Goal: Task Accomplishment & Management: Use online tool/utility

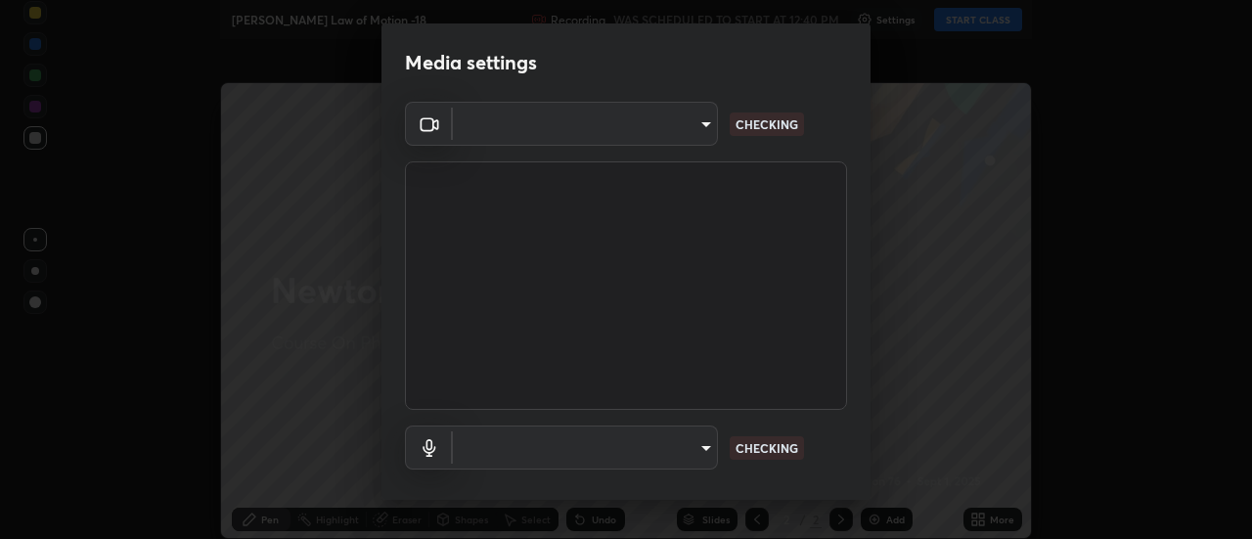
type input "1016c9670ba09e0da1ff6862f255b2c5b4dd1f04ff0e8715a66947f7e461f3c4"
type input "communications"
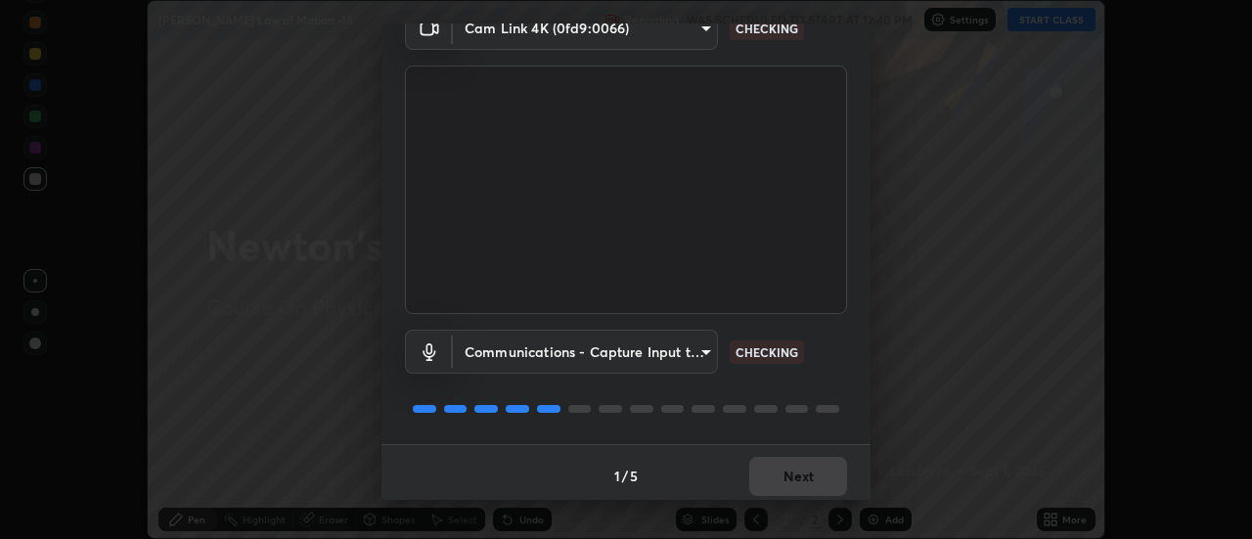
scroll to position [103, 0]
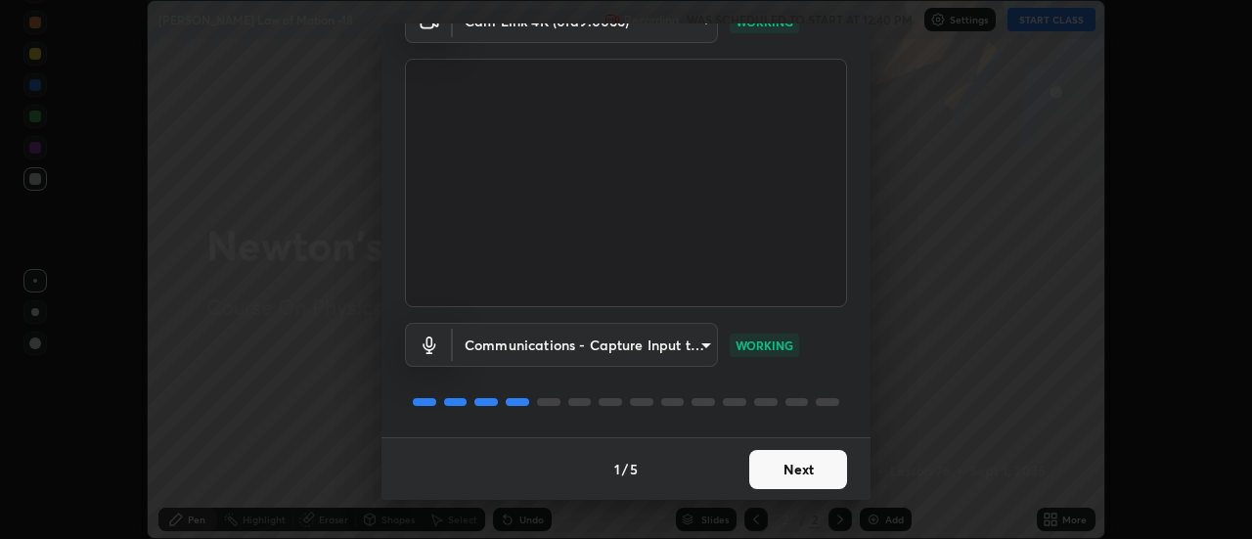
click at [773, 473] on button "Next" at bounding box center [799, 469] width 98 height 39
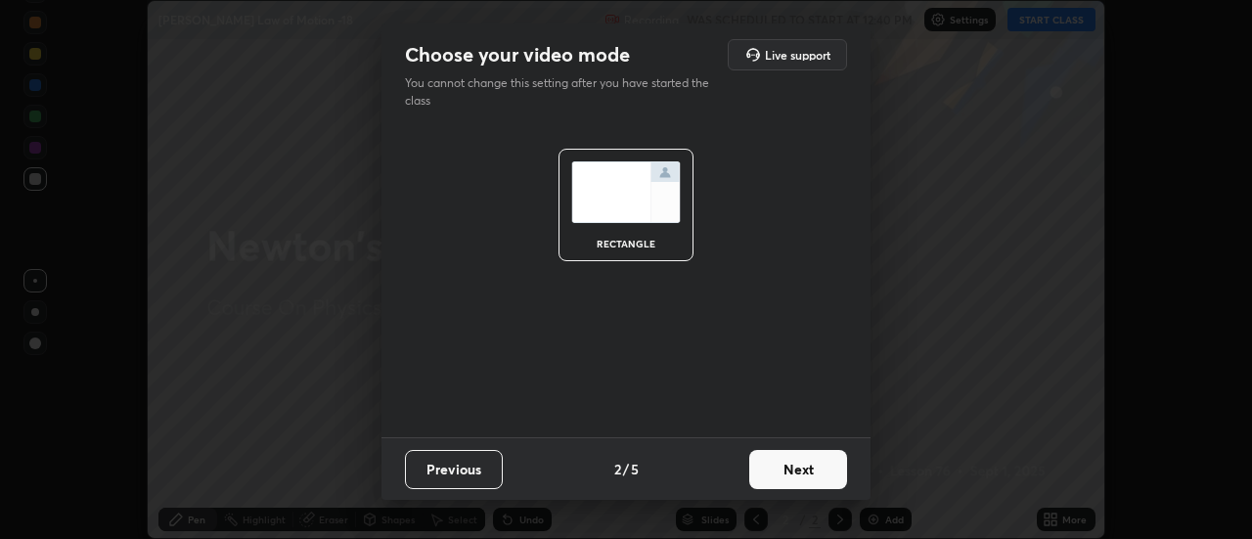
click at [771, 476] on button "Next" at bounding box center [799, 469] width 98 height 39
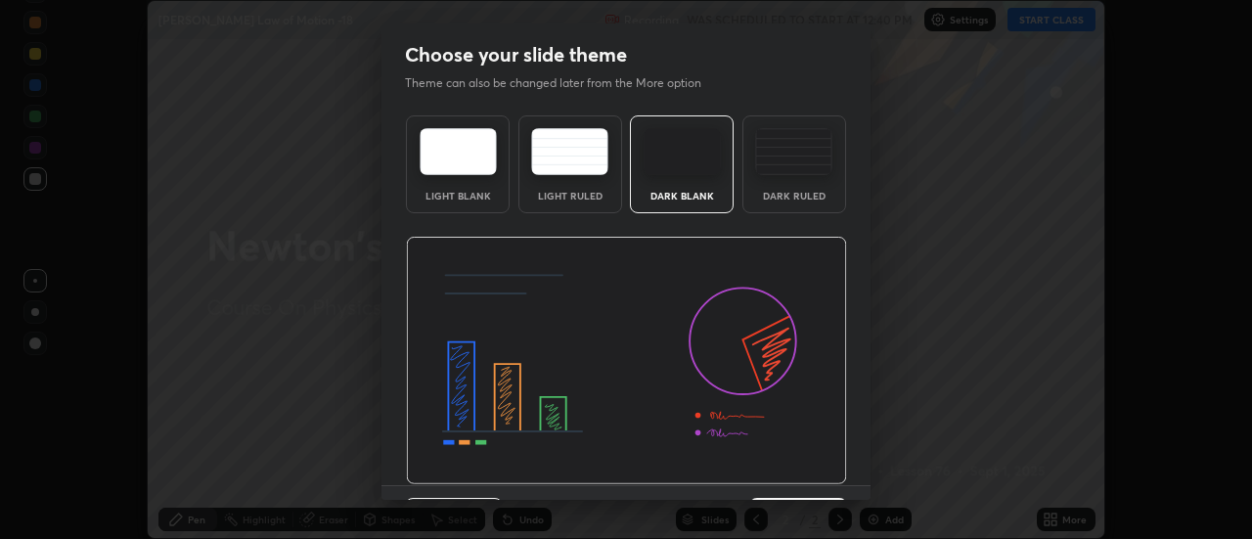
scroll to position [48, 0]
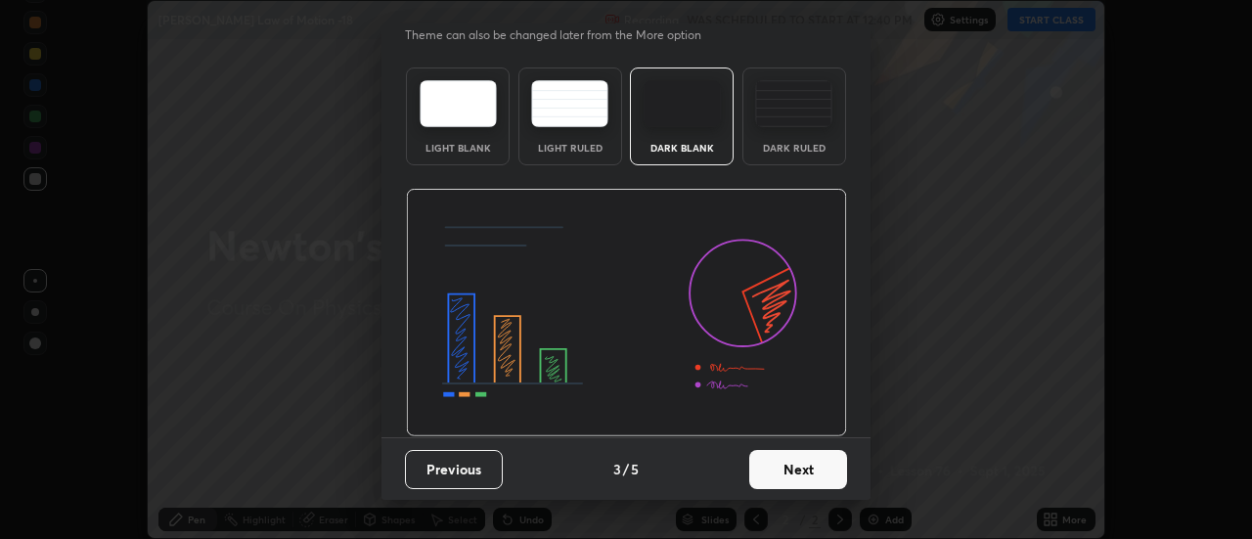
click at [779, 472] on button "Next" at bounding box center [799, 469] width 98 height 39
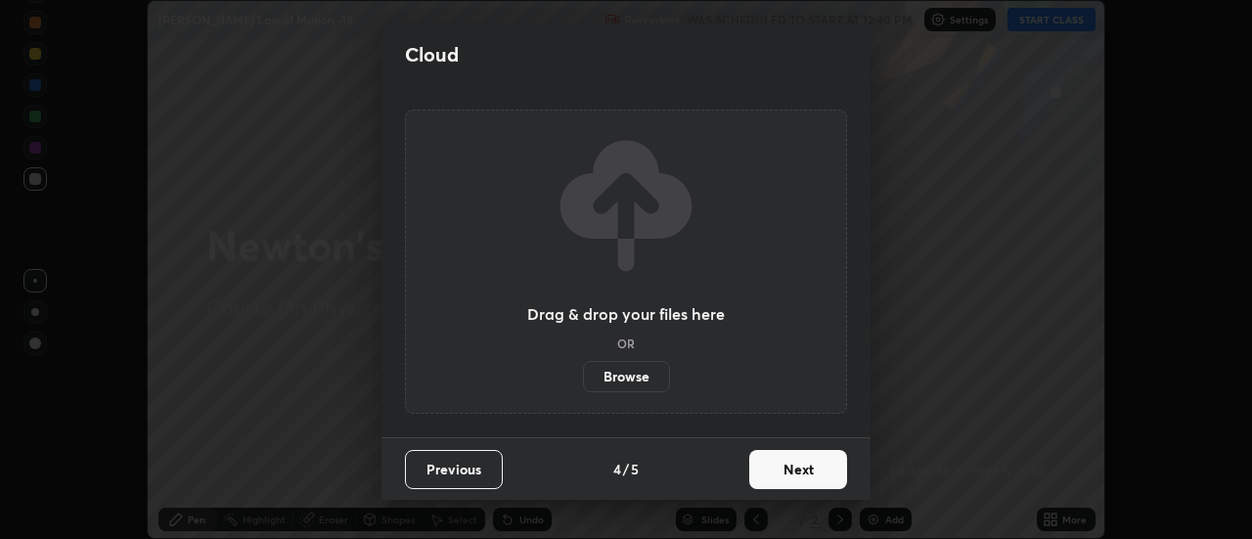
scroll to position [0, 0]
click at [778, 474] on button "Next" at bounding box center [799, 469] width 98 height 39
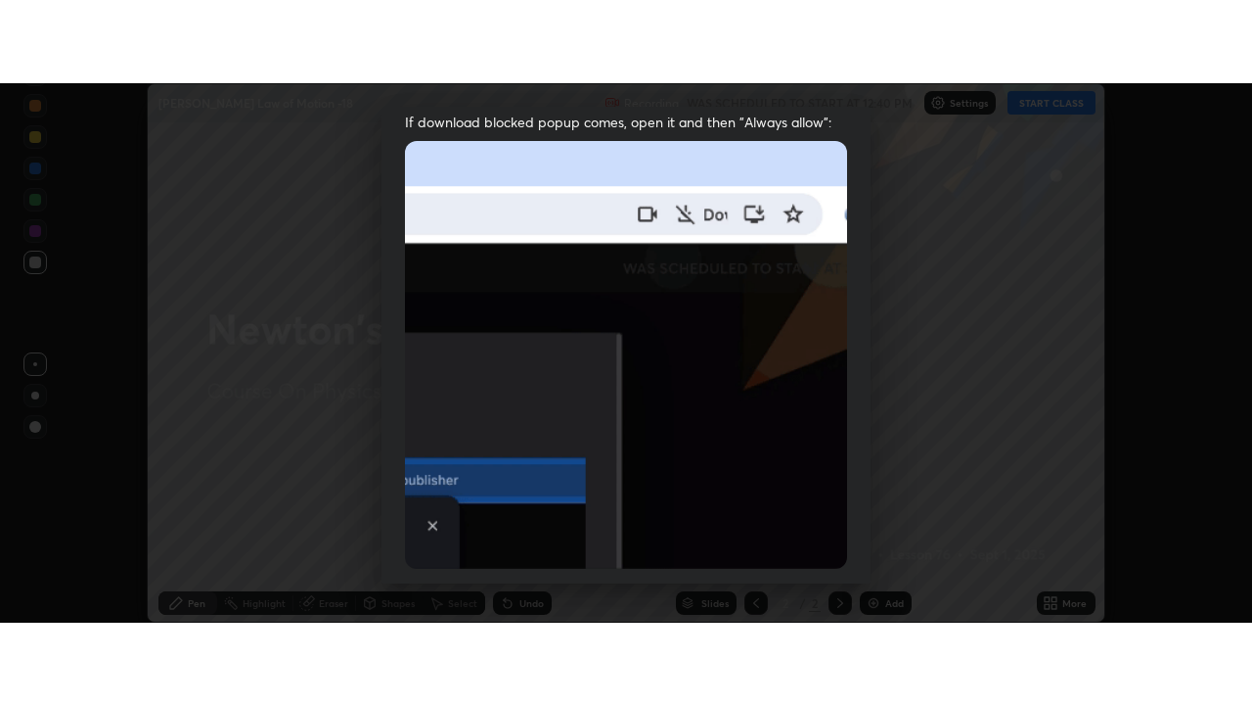
scroll to position [502, 0]
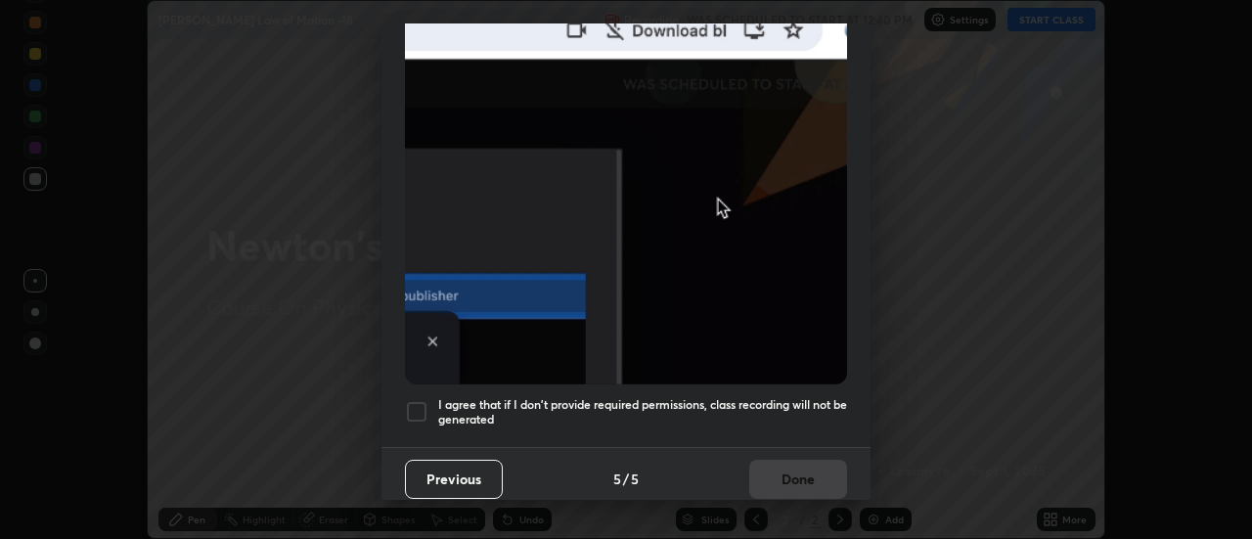
click at [681, 405] on h5 "I agree that if I don't provide required permissions, class recording will not …" at bounding box center [642, 412] width 409 height 30
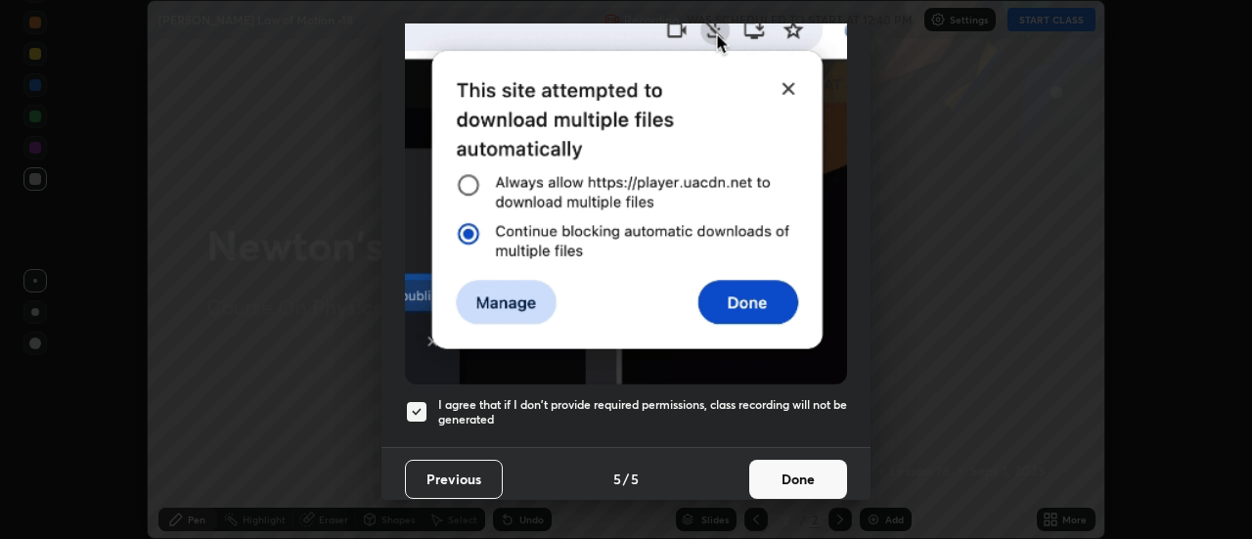
click at [771, 475] on button "Done" at bounding box center [799, 479] width 98 height 39
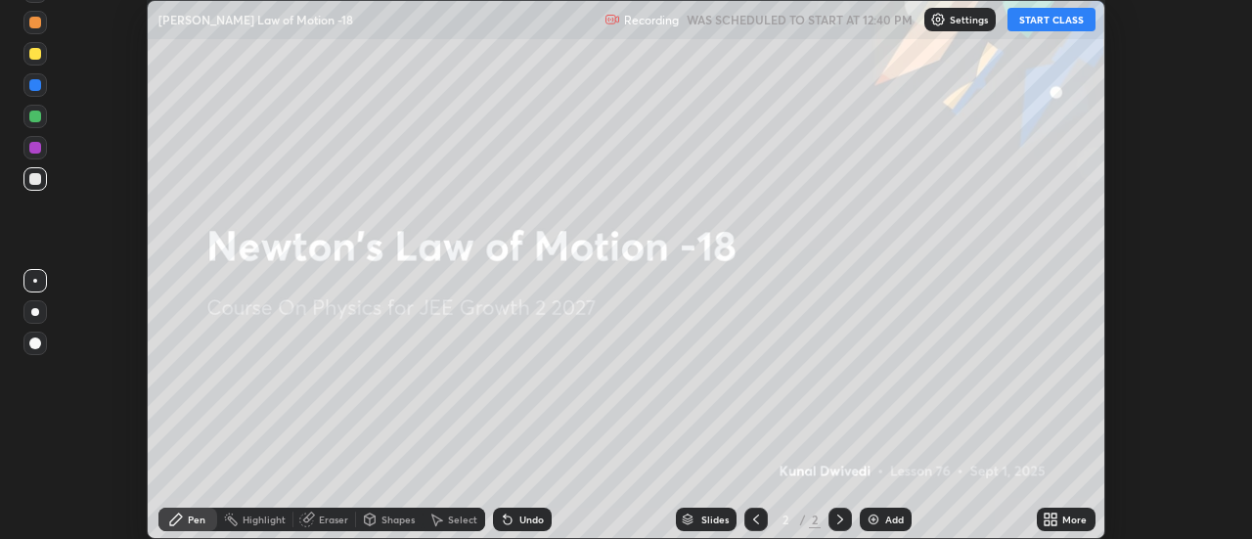
click at [1033, 25] on button "START CLASS" at bounding box center [1052, 19] width 88 height 23
click at [1062, 522] on div "More" at bounding box center [1066, 519] width 59 height 23
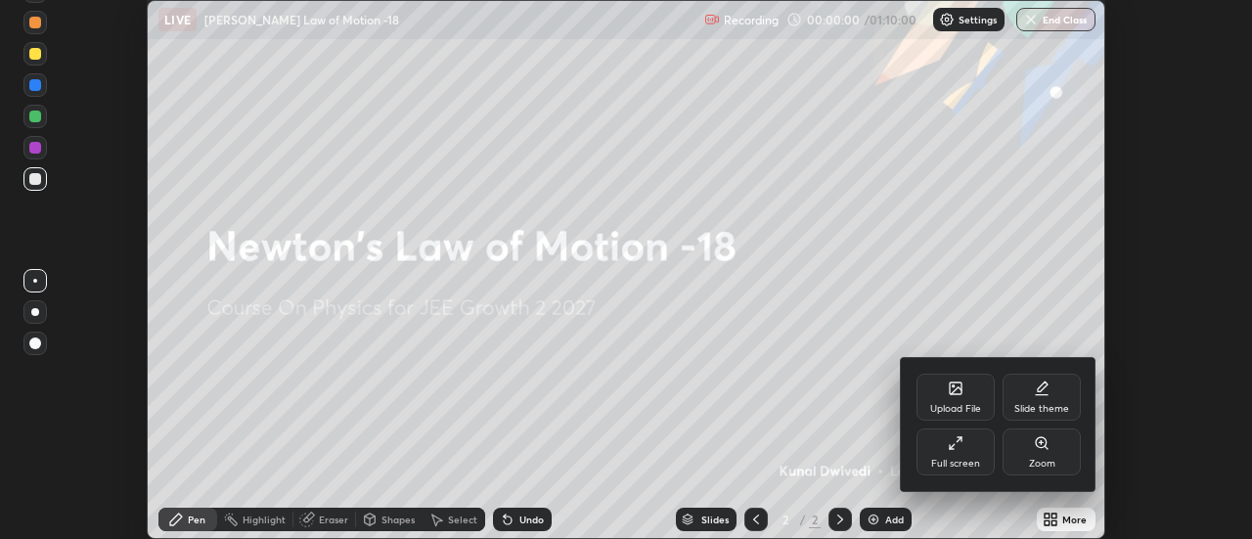
click at [949, 398] on div "Upload File" at bounding box center [956, 397] width 78 height 47
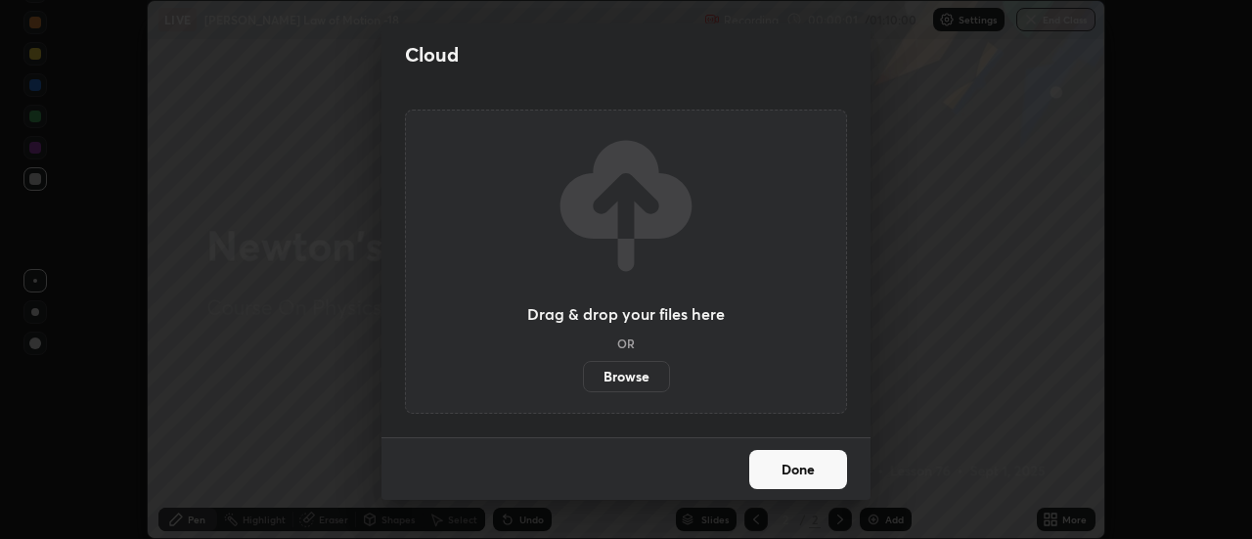
click at [643, 380] on label "Browse" at bounding box center [626, 376] width 87 height 31
click at [583, 380] on input "Browse" at bounding box center [583, 376] width 0 height 31
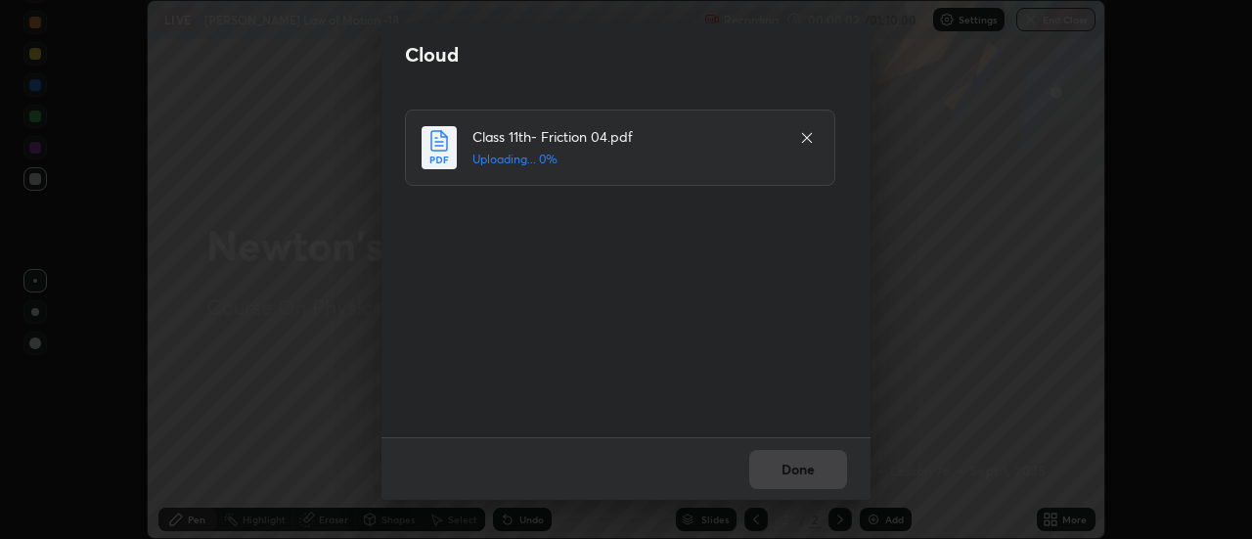
click at [337, 50] on div "Cloud Class 11th- Friction 04.pdf Uploading... 0% Done" at bounding box center [626, 269] width 1252 height 539
click at [794, 481] on button "Done" at bounding box center [799, 469] width 98 height 39
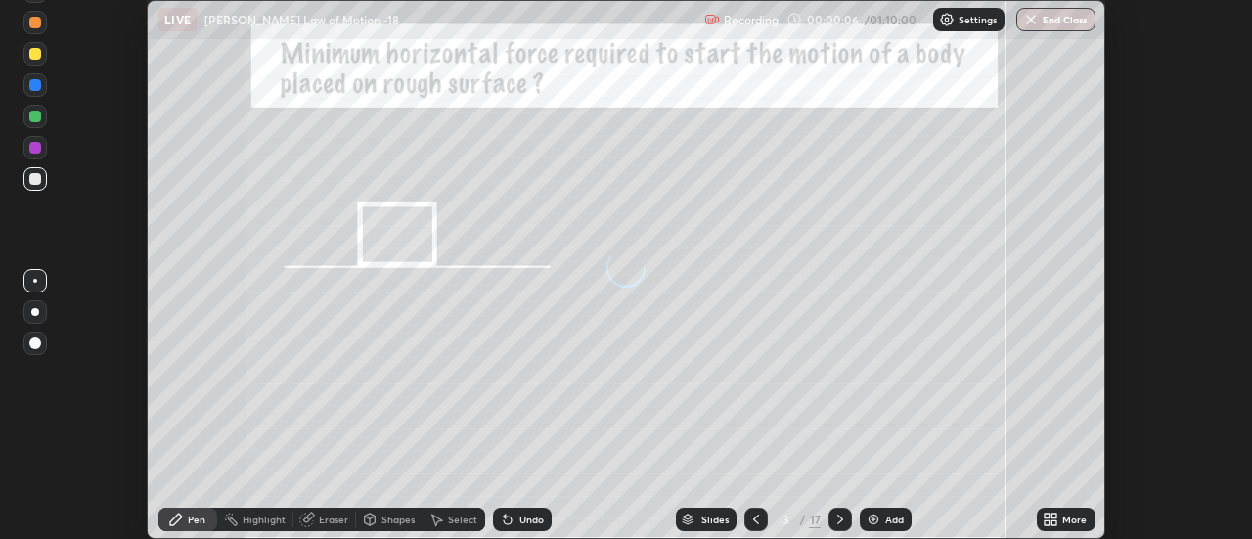
click at [1048, 519] on icon at bounding box center [1047, 516] width 5 height 5
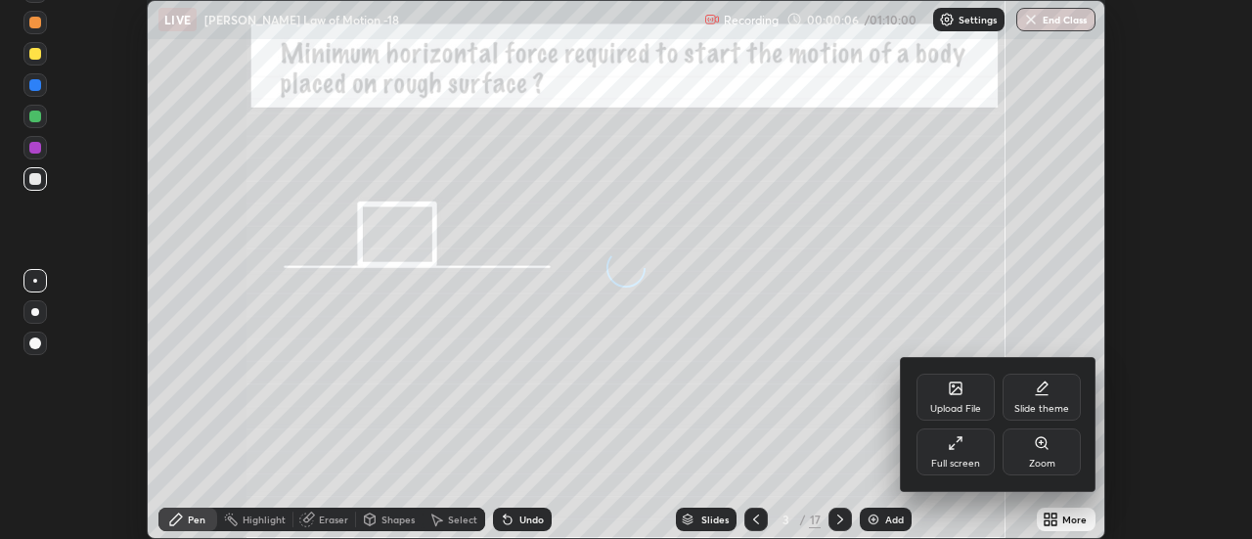
click at [955, 461] on div "Full screen" at bounding box center [956, 464] width 49 height 10
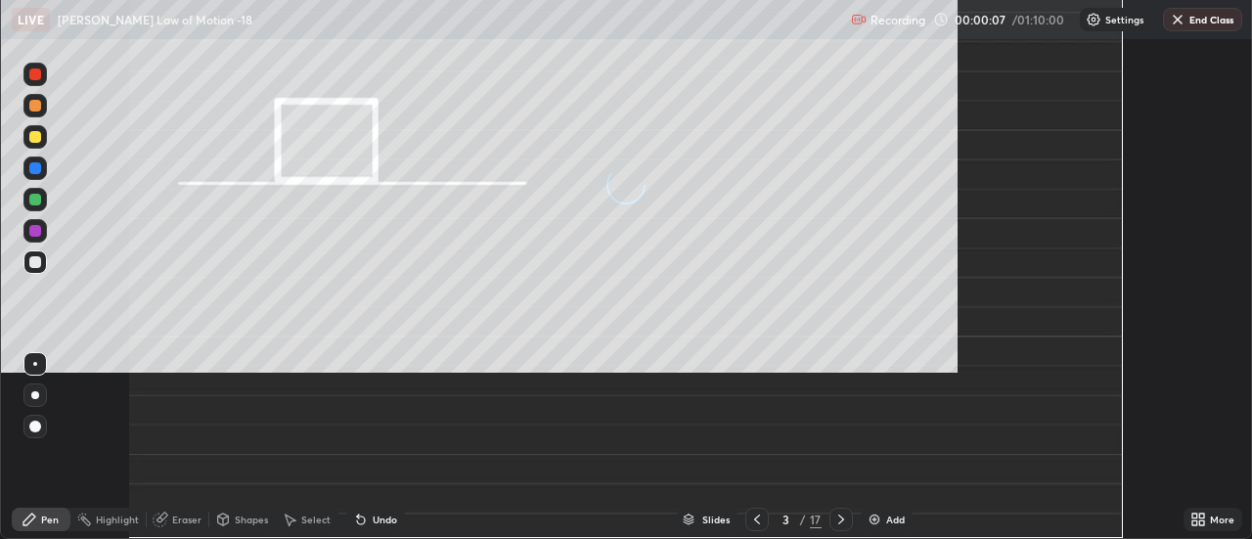
scroll to position [705, 1252]
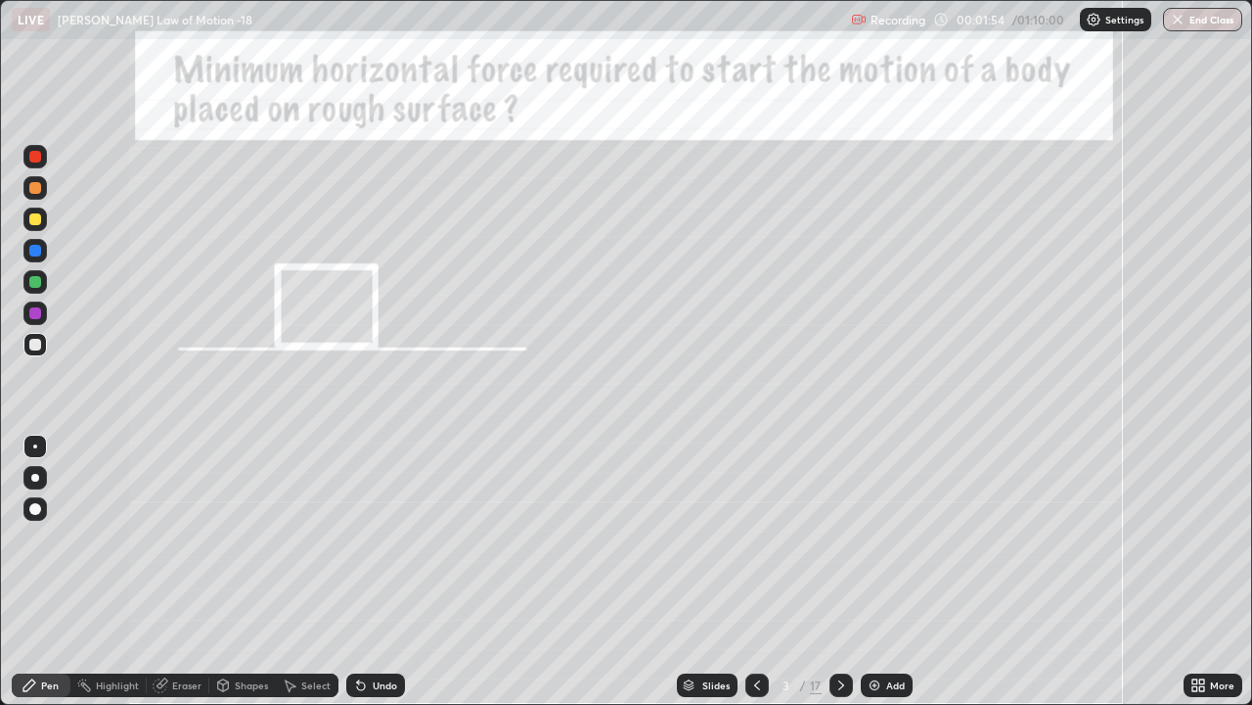
click at [32, 281] on div at bounding box center [35, 282] width 12 height 12
click at [31, 315] on div at bounding box center [35, 313] width 12 height 12
click at [36, 255] on div at bounding box center [35, 251] width 12 height 12
click at [33, 313] on div at bounding box center [35, 313] width 12 height 12
click at [33, 344] on div at bounding box center [35, 345] width 12 height 12
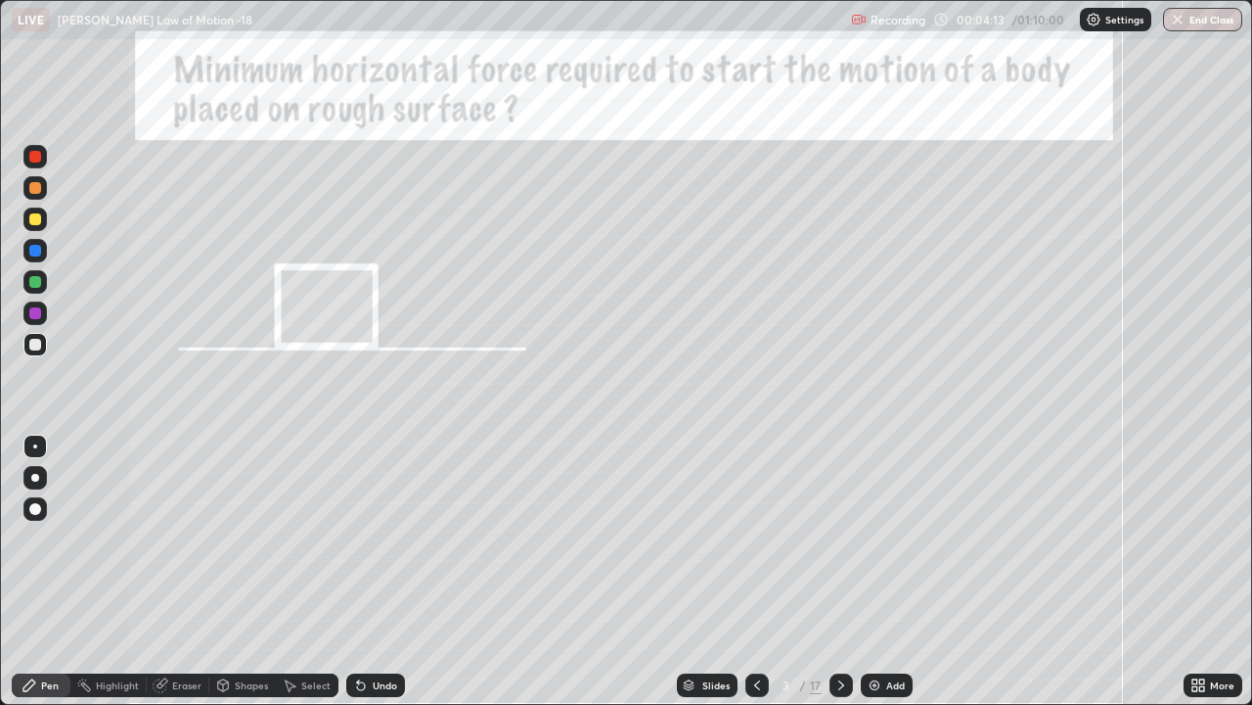
click at [32, 283] on div at bounding box center [35, 282] width 12 height 12
click at [841, 538] on icon at bounding box center [842, 685] width 16 height 16
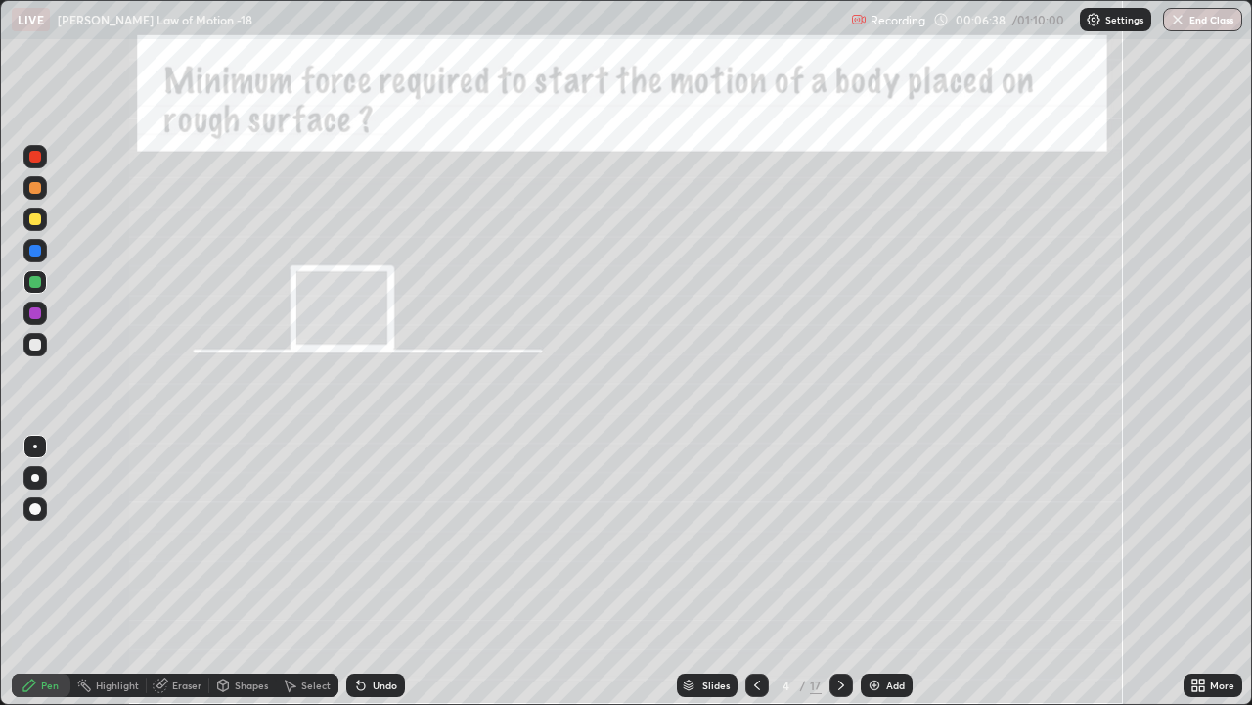
click at [31, 253] on div at bounding box center [35, 251] width 12 height 12
click at [29, 315] on div at bounding box center [35, 313] width 12 height 12
click at [35, 281] on div at bounding box center [35, 282] width 12 height 12
click at [37, 247] on div at bounding box center [35, 251] width 12 height 12
click at [31, 346] on div at bounding box center [35, 345] width 12 height 12
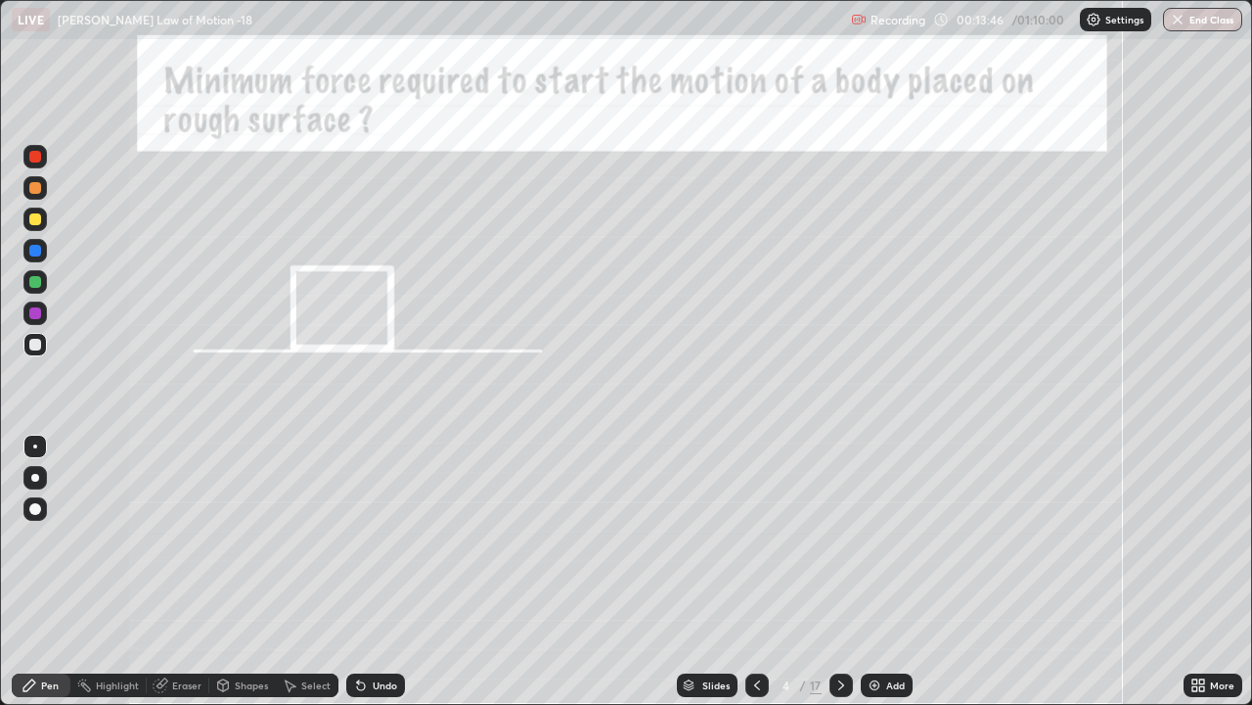
click at [840, 538] on icon at bounding box center [842, 685] width 16 height 16
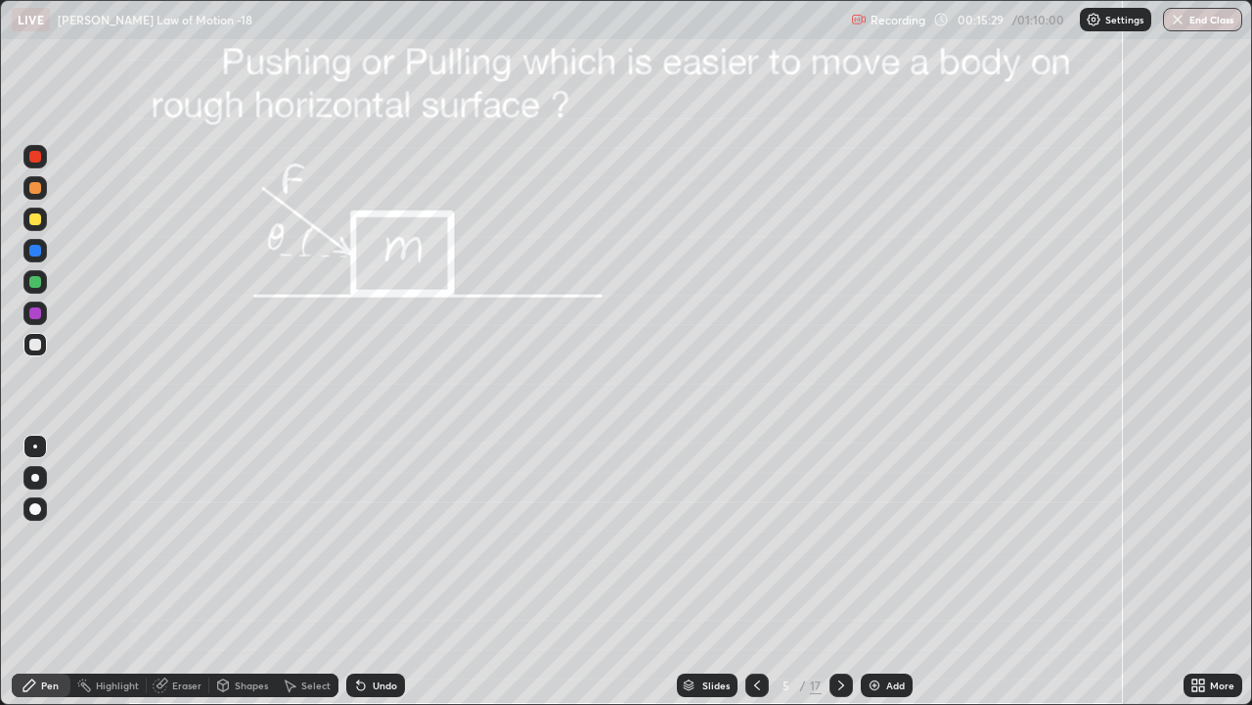
click at [27, 281] on div at bounding box center [34, 281] width 23 height 23
click at [34, 246] on div at bounding box center [35, 251] width 12 height 12
click at [26, 312] on div at bounding box center [34, 312] width 23 height 23
click at [31, 335] on div at bounding box center [34, 344] width 23 height 23
click at [373, 538] on div "Undo" at bounding box center [385, 685] width 24 height 10
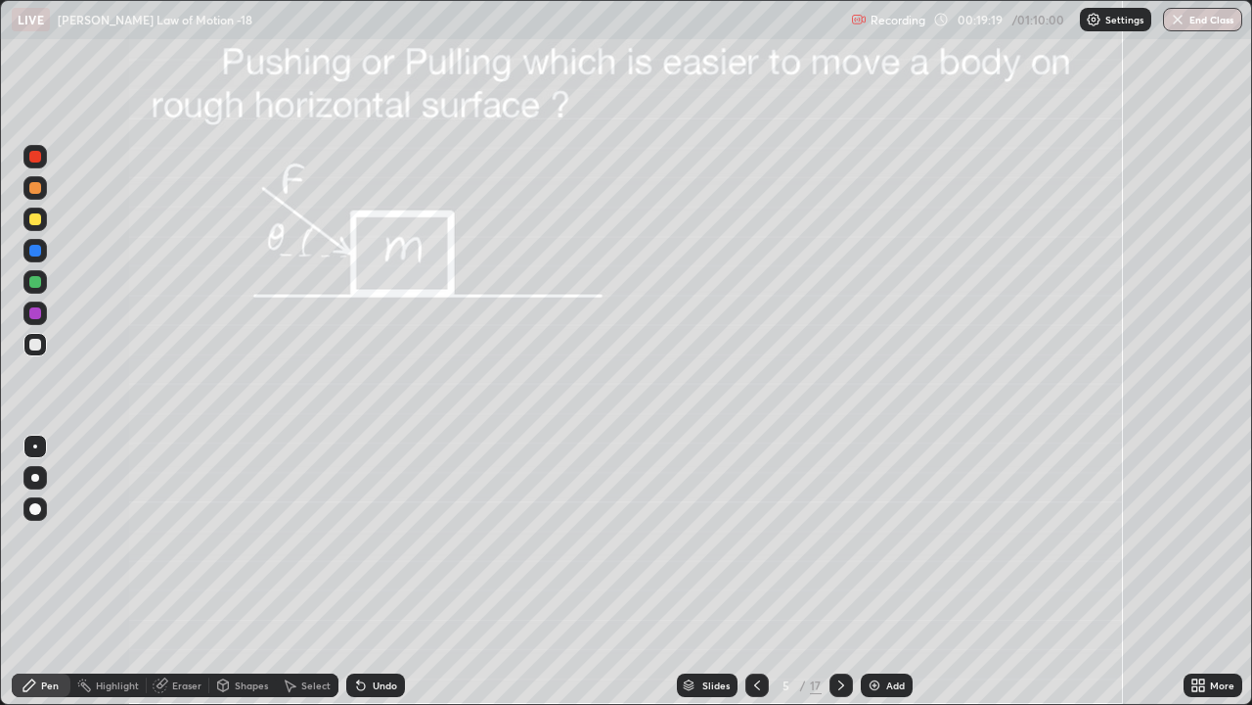
click at [35, 220] on div at bounding box center [35, 219] width 12 height 12
click at [840, 538] on icon at bounding box center [842, 685] width 16 height 16
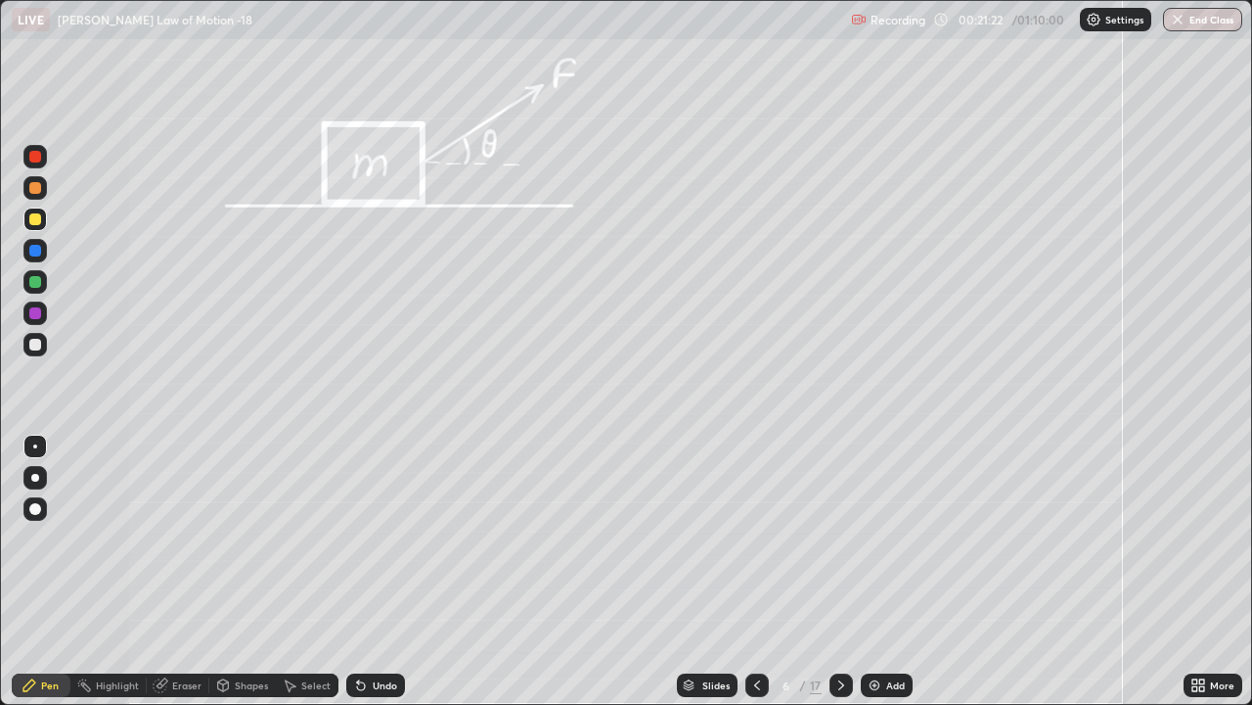
click at [755, 538] on icon at bounding box center [758, 685] width 16 height 16
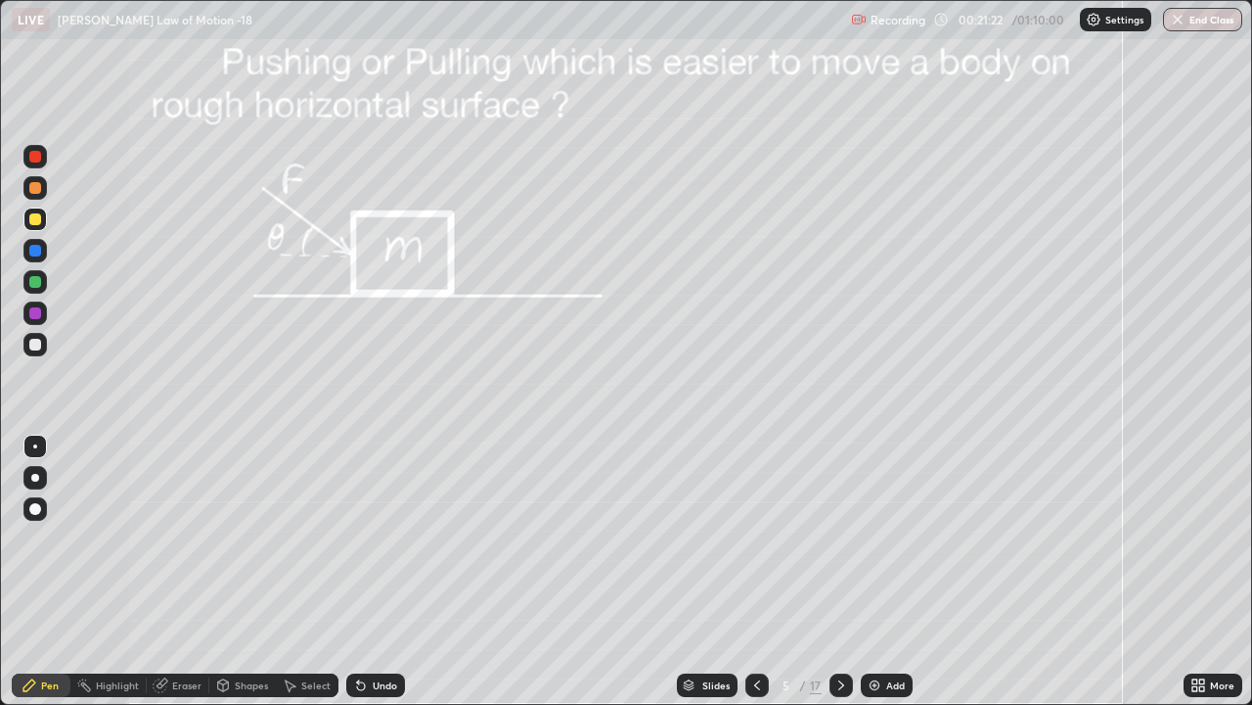
click at [756, 538] on icon at bounding box center [758, 685] width 16 height 16
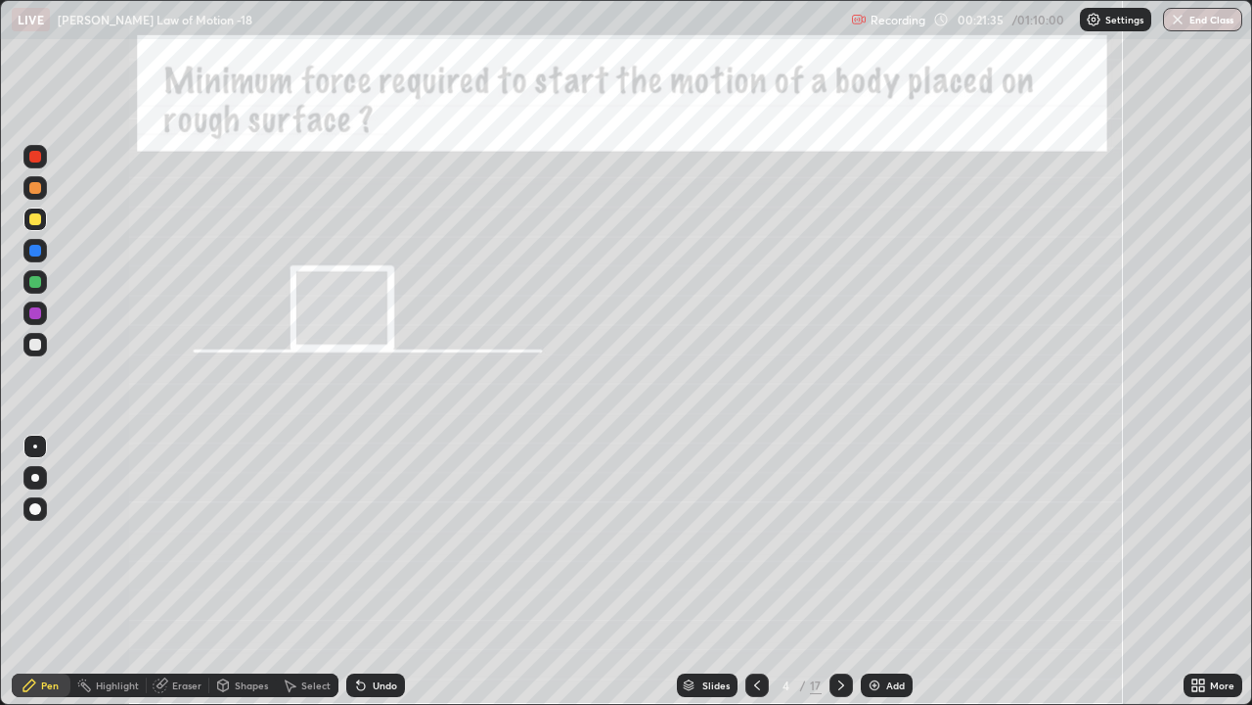
click at [840, 538] on icon at bounding box center [842, 685] width 6 height 10
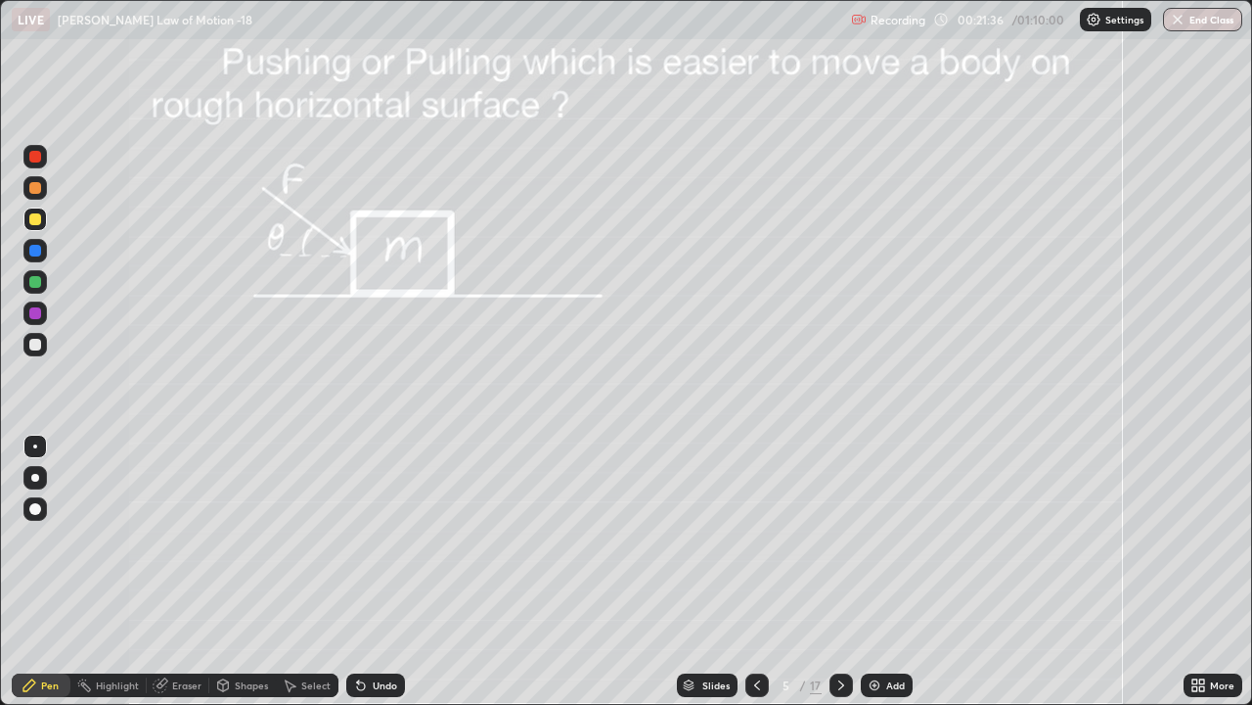
click at [840, 538] on icon at bounding box center [842, 685] width 16 height 16
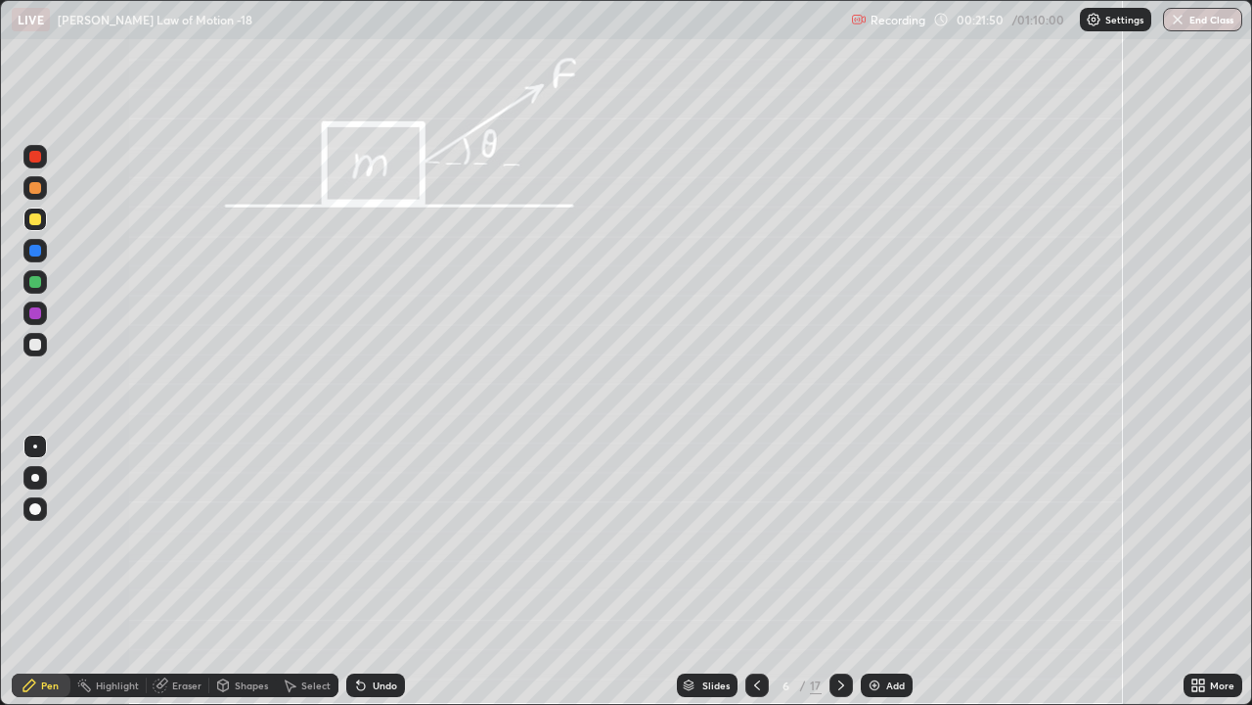
click at [747, 538] on div at bounding box center [757, 684] width 23 height 23
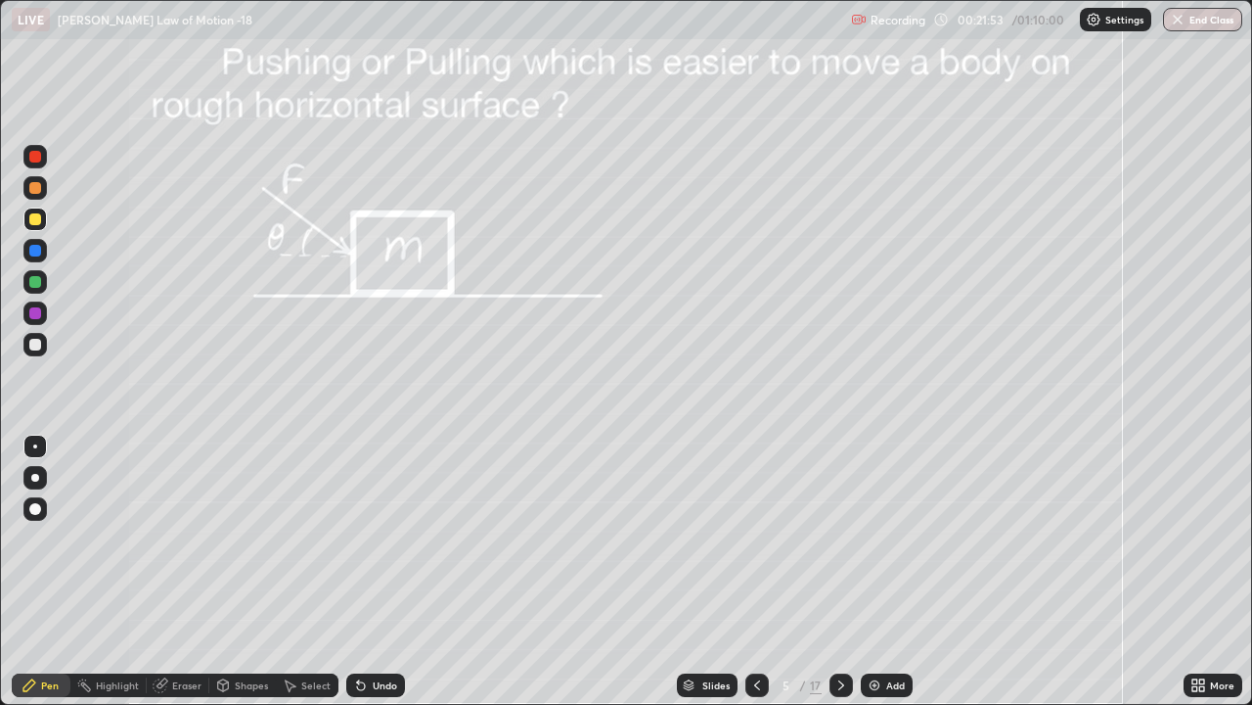
click at [840, 538] on icon at bounding box center [842, 685] width 16 height 16
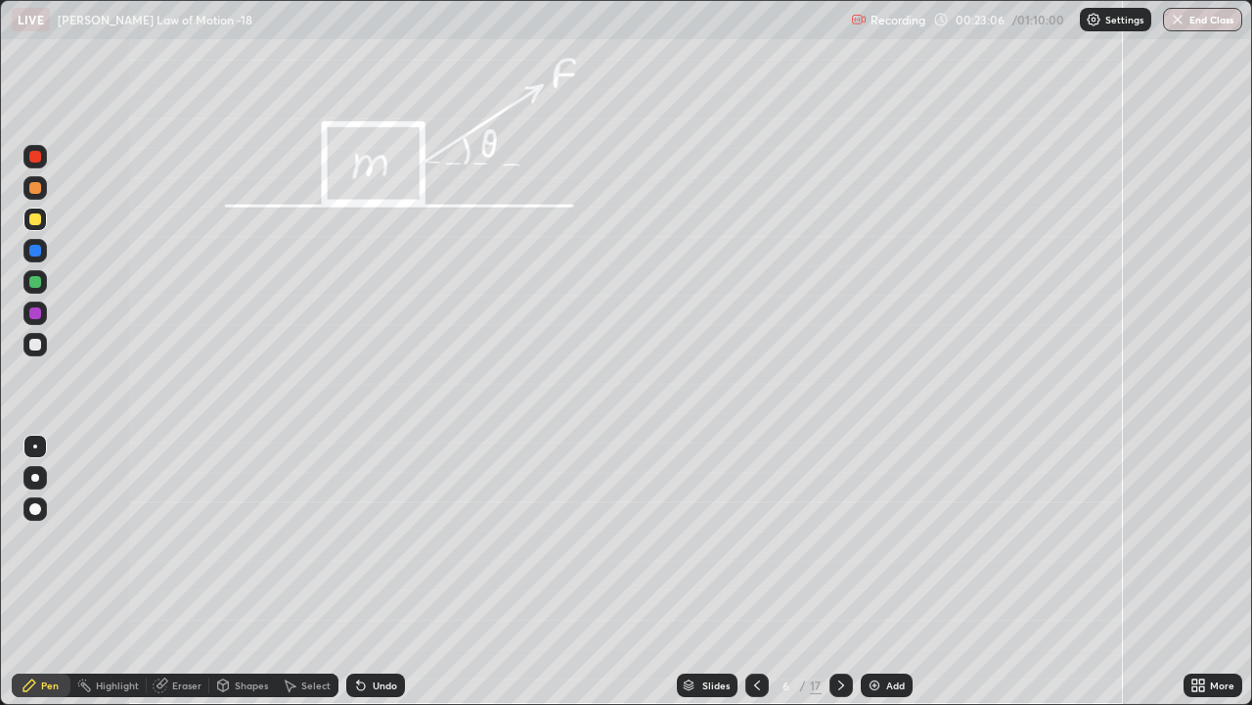
click at [756, 538] on icon at bounding box center [758, 685] width 16 height 16
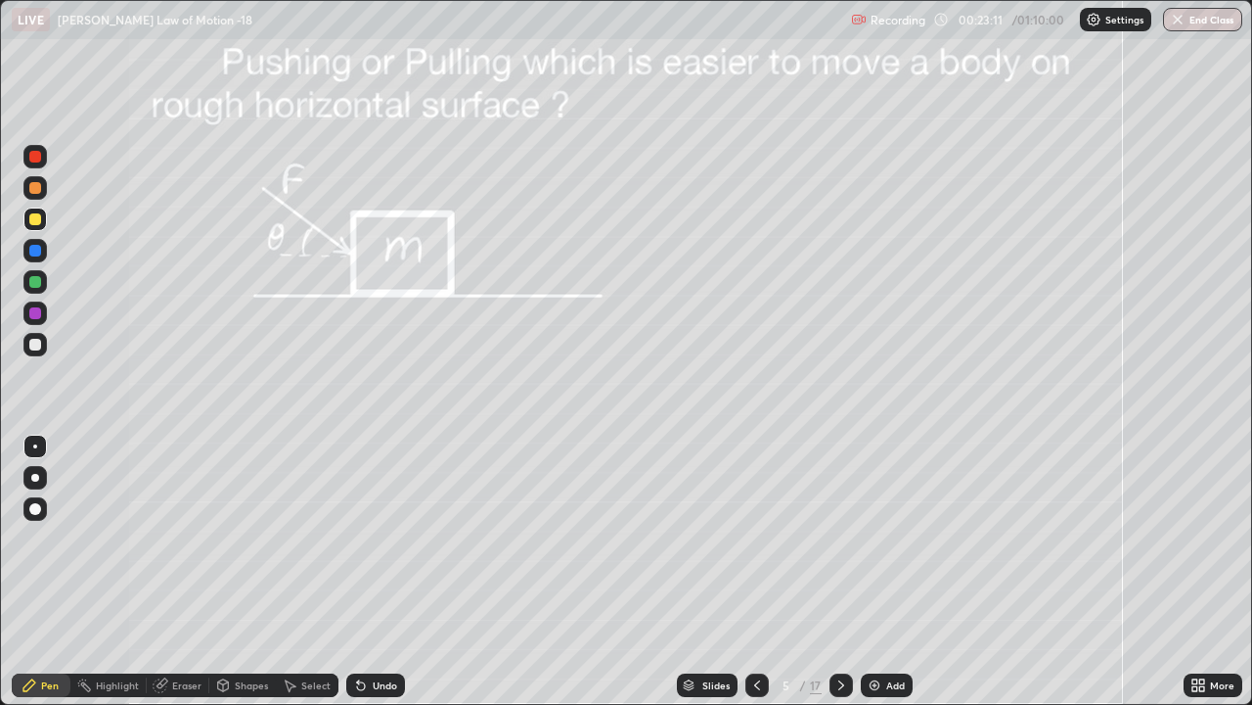
click at [840, 538] on icon at bounding box center [842, 685] width 16 height 16
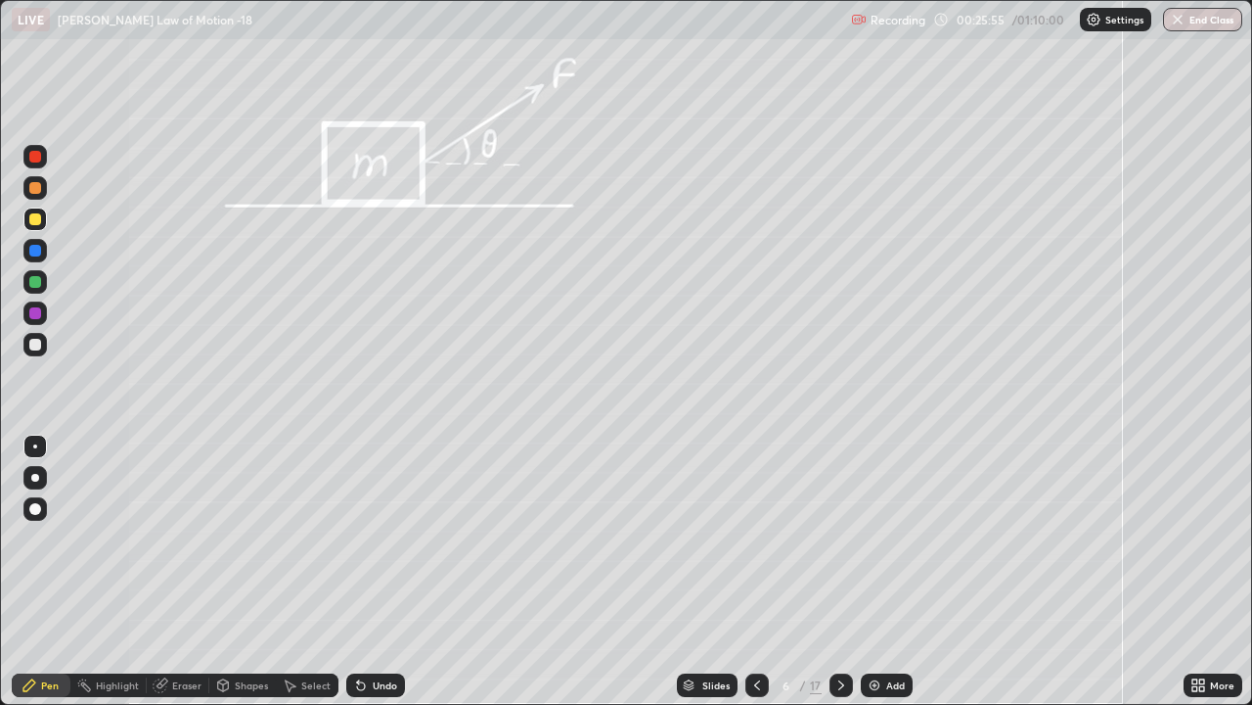
click at [183, 538] on div "Eraser" at bounding box center [186, 685] width 29 height 10
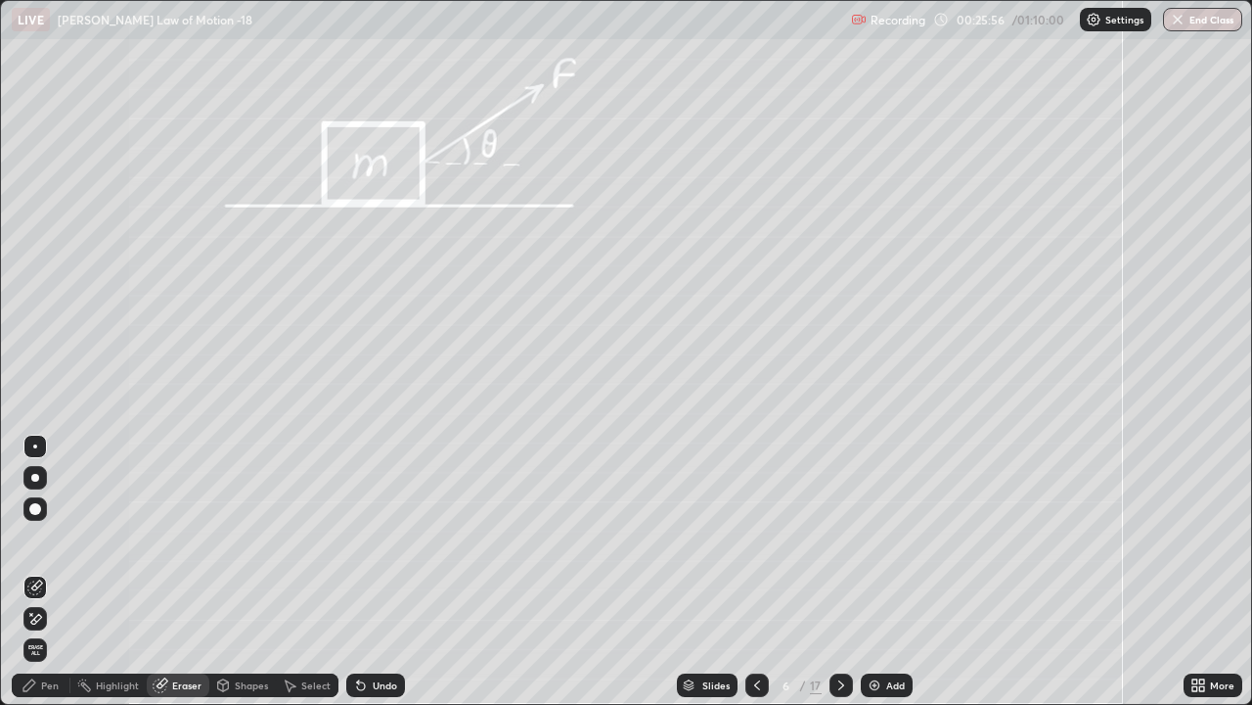
click at [32, 538] on icon at bounding box center [35, 619] width 16 height 17
click at [838, 538] on div at bounding box center [841, 684] width 23 height 23
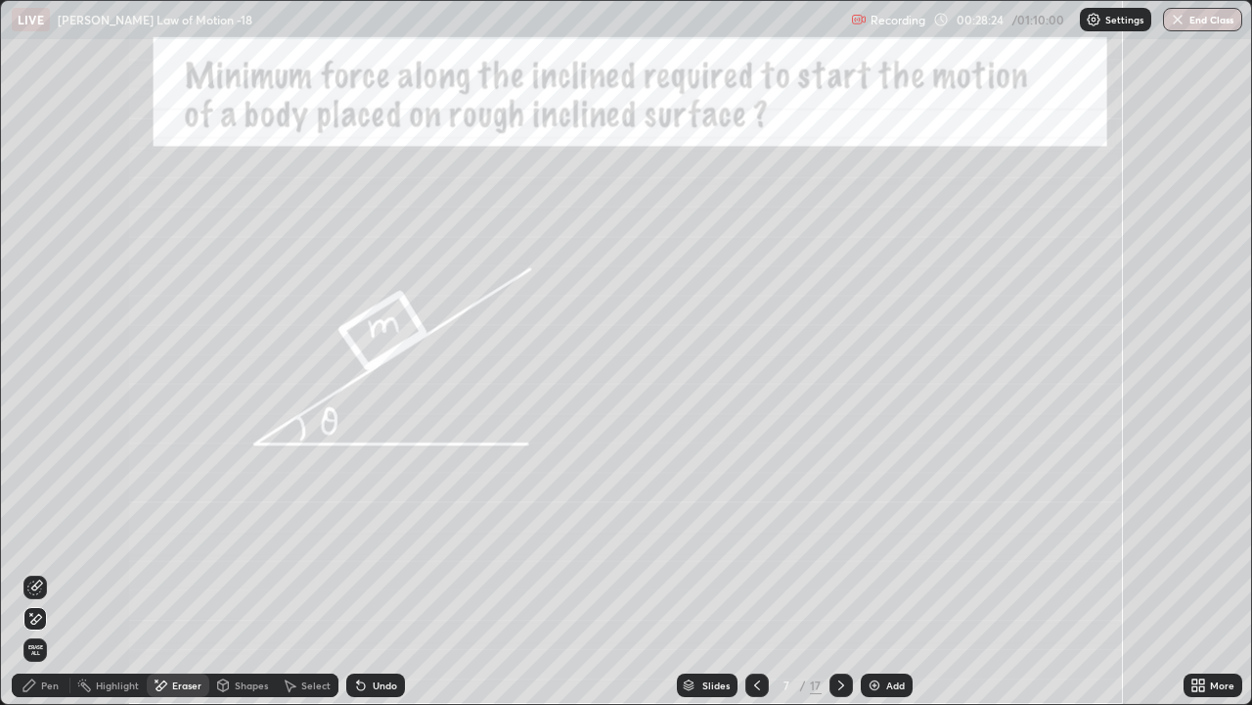
click at [35, 538] on icon at bounding box center [30, 685] width 16 height 16
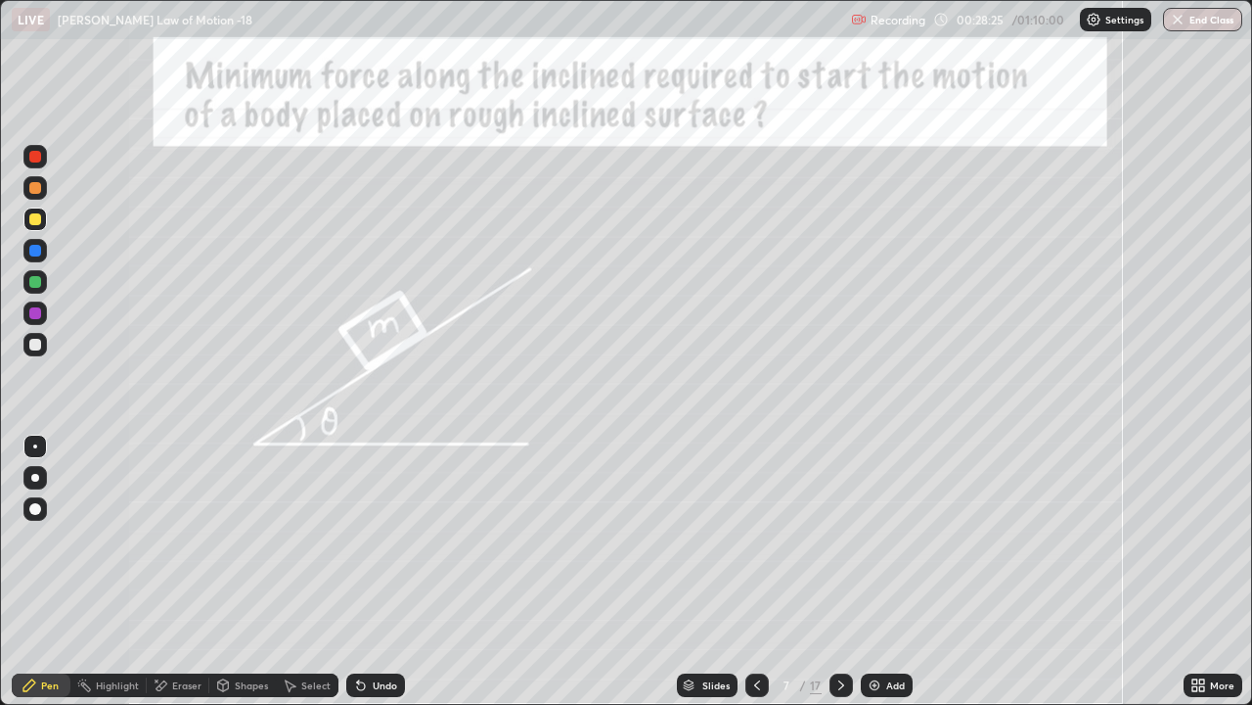
click at [33, 307] on div at bounding box center [35, 313] width 12 height 12
click at [33, 279] on div at bounding box center [35, 282] width 12 height 12
click at [31, 215] on div at bounding box center [35, 219] width 12 height 12
click at [27, 310] on div at bounding box center [34, 312] width 23 height 23
click at [34, 220] on div at bounding box center [35, 219] width 12 height 12
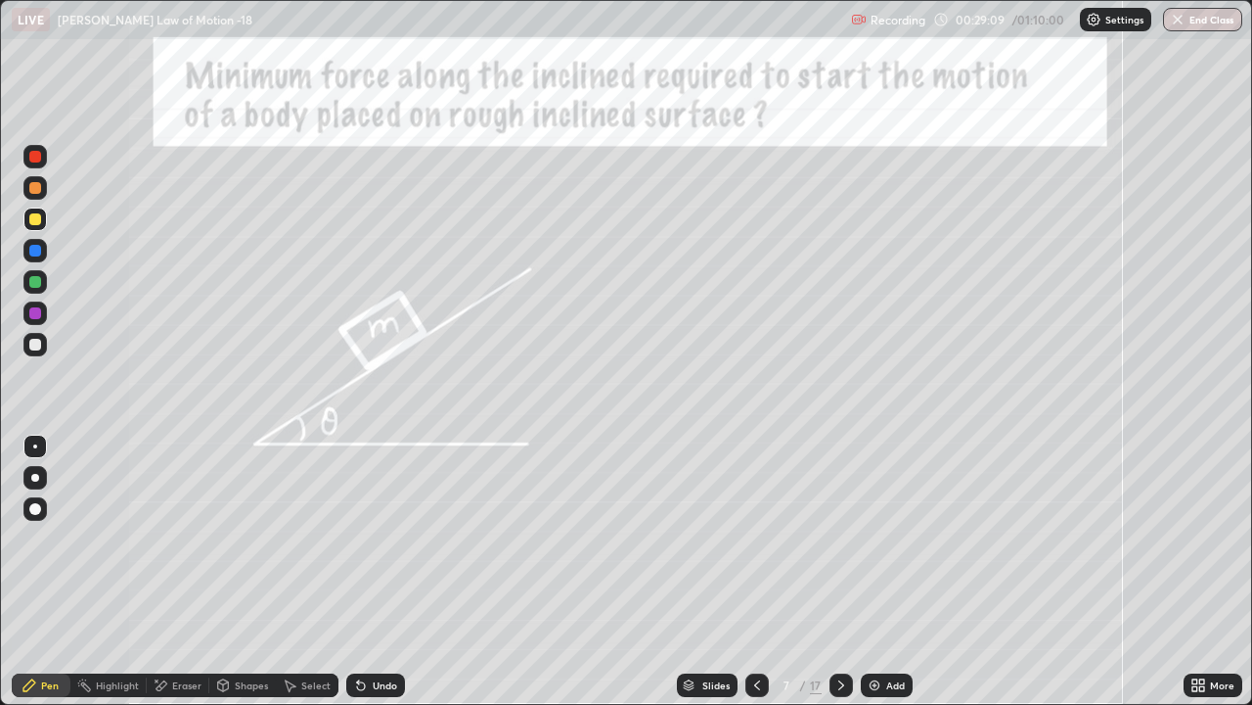
click at [31, 282] on div at bounding box center [35, 282] width 12 height 12
click at [380, 538] on div "Undo" at bounding box center [385, 685] width 24 height 10
click at [841, 538] on icon at bounding box center [842, 685] width 16 height 16
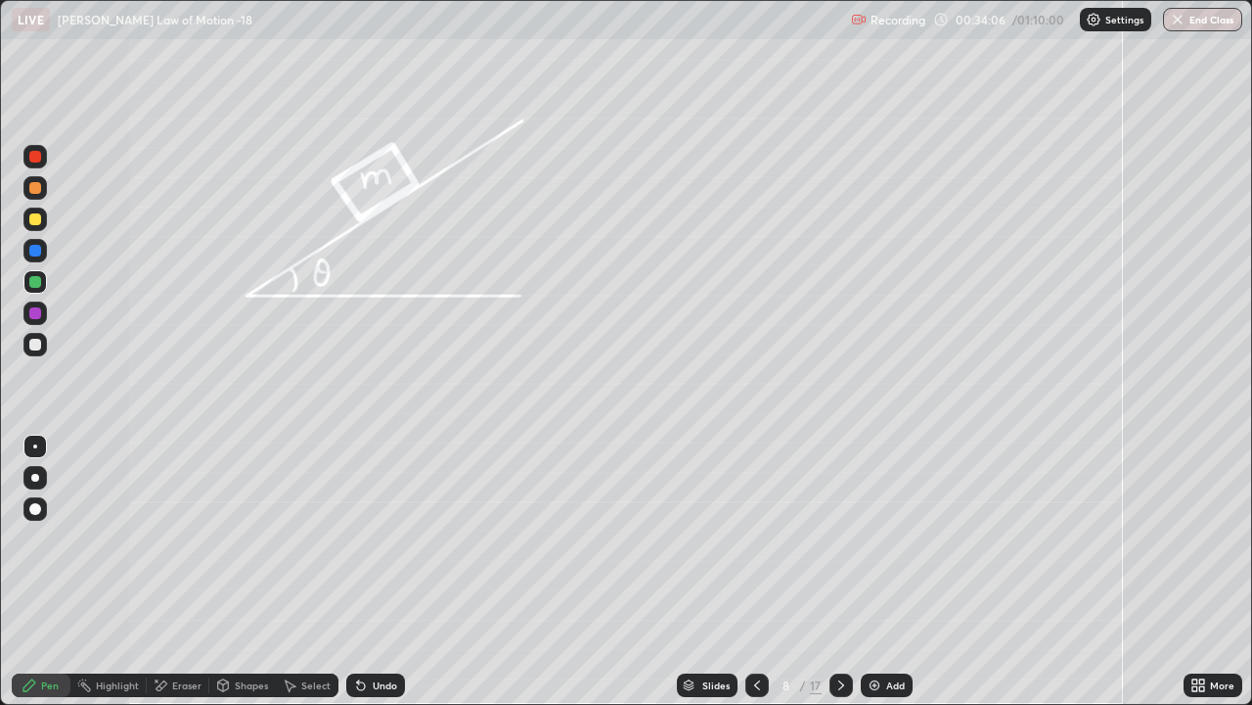
click at [33, 223] on div at bounding box center [35, 219] width 12 height 12
click at [32, 308] on div at bounding box center [35, 313] width 12 height 12
click at [33, 345] on div at bounding box center [35, 345] width 12 height 12
click at [368, 538] on div "Undo" at bounding box center [375, 684] width 59 height 23
click at [190, 538] on div "Eraser" at bounding box center [186, 685] width 29 height 10
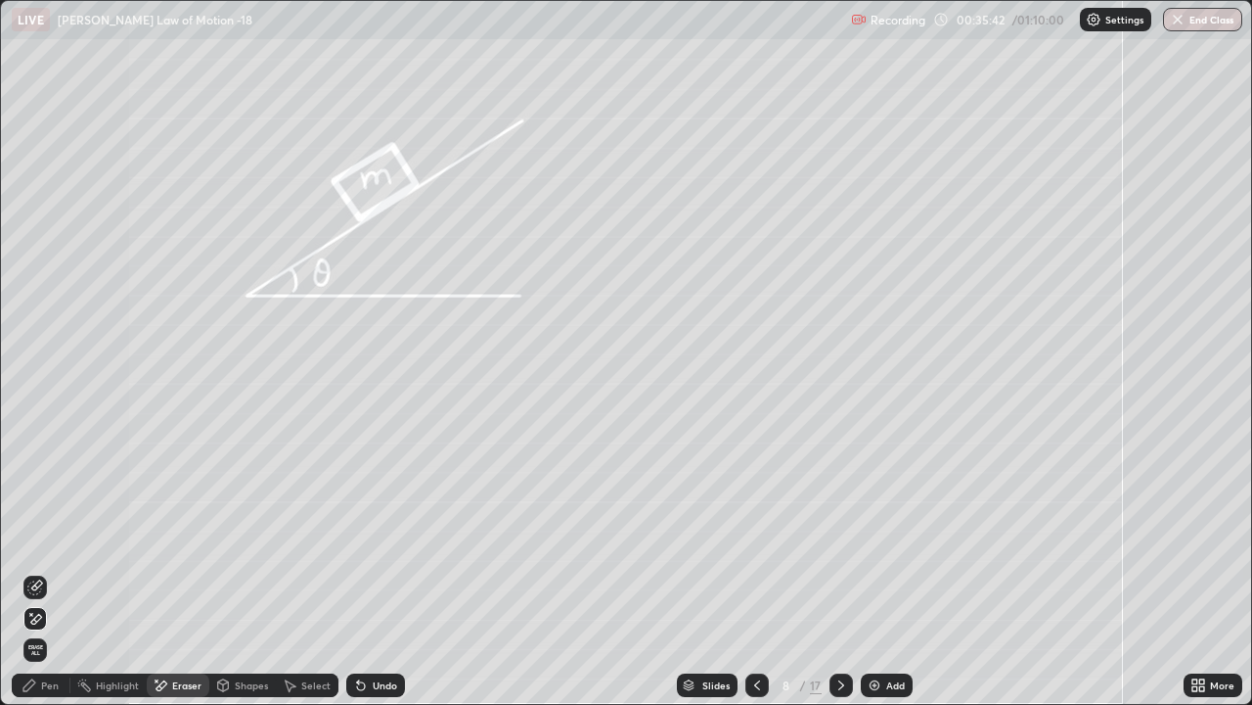
click at [56, 538] on div "Pen" at bounding box center [50, 685] width 18 height 10
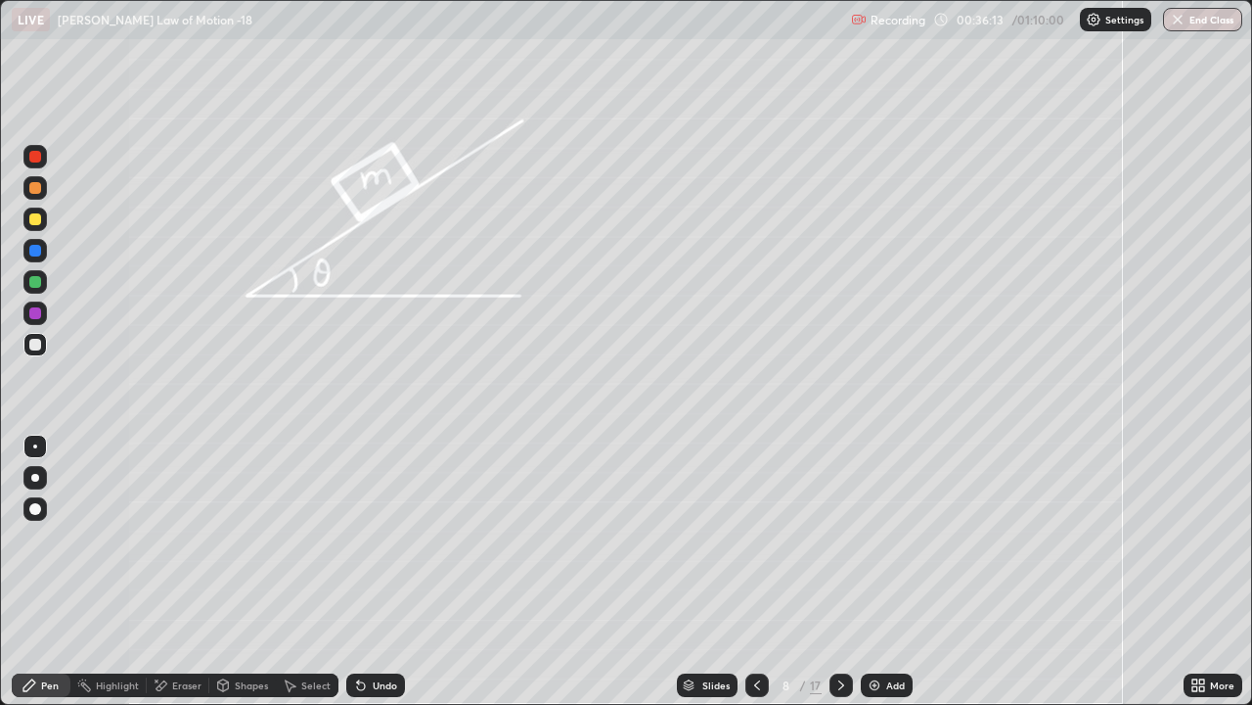
click at [179, 538] on div "Eraser" at bounding box center [186, 685] width 29 height 10
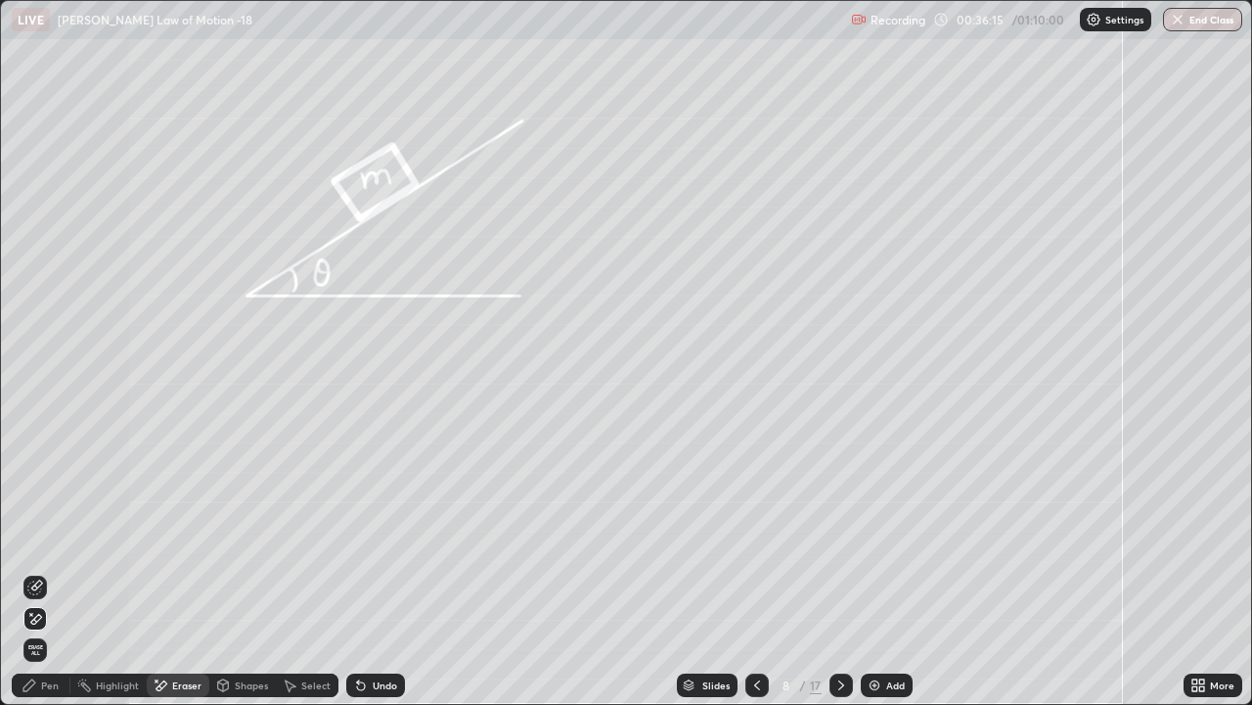
click at [40, 538] on div "Pen" at bounding box center [41, 684] width 59 height 23
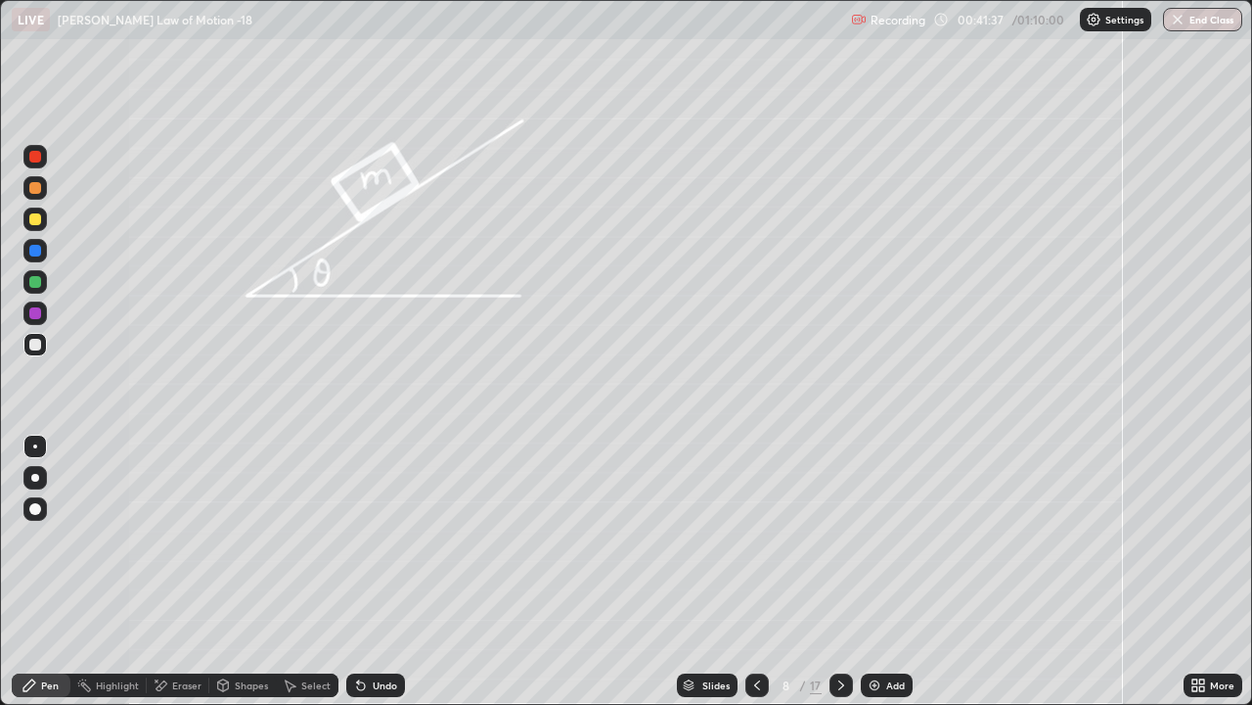
click at [872, 538] on img at bounding box center [875, 685] width 16 height 16
click at [31, 284] on div at bounding box center [35, 282] width 12 height 12
click at [29, 311] on div at bounding box center [35, 313] width 12 height 12
click at [32, 281] on div at bounding box center [35, 282] width 12 height 12
click at [35, 349] on div at bounding box center [35, 345] width 12 height 12
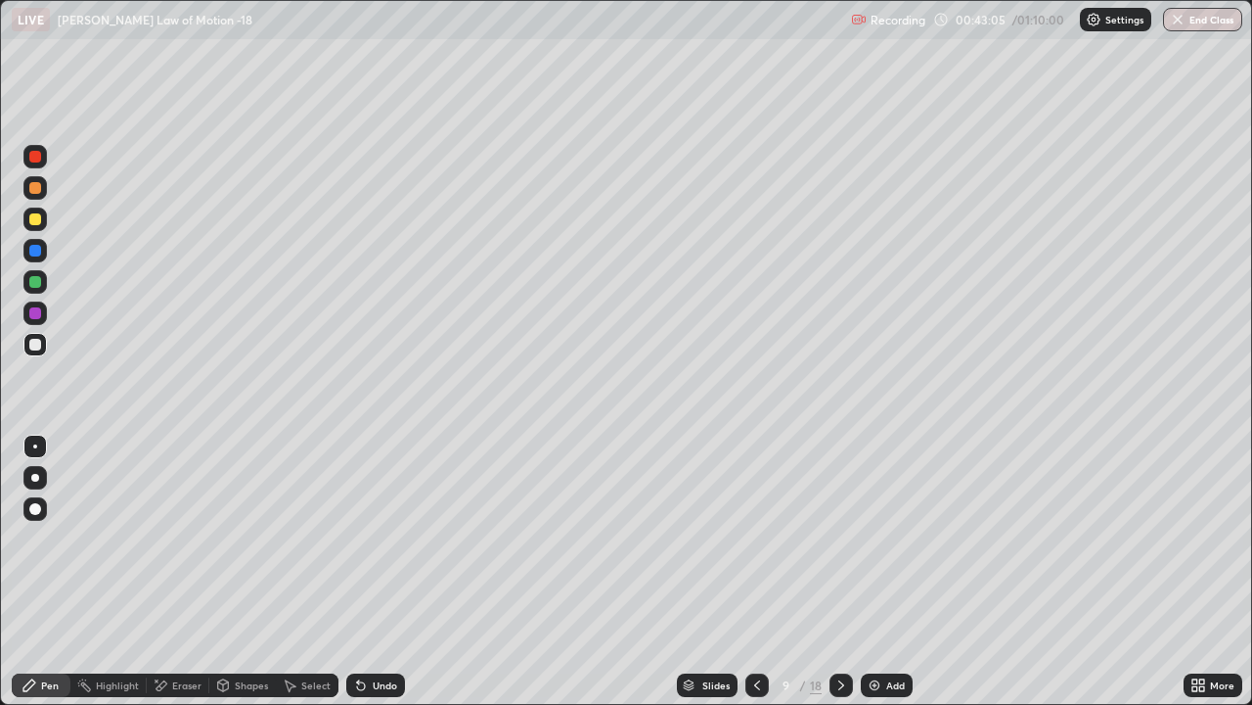
click at [363, 538] on icon at bounding box center [361, 685] width 16 height 16
click at [360, 538] on icon at bounding box center [361, 686] width 8 height 8
click at [177, 538] on div "Eraser" at bounding box center [178, 684] width 63 height 23
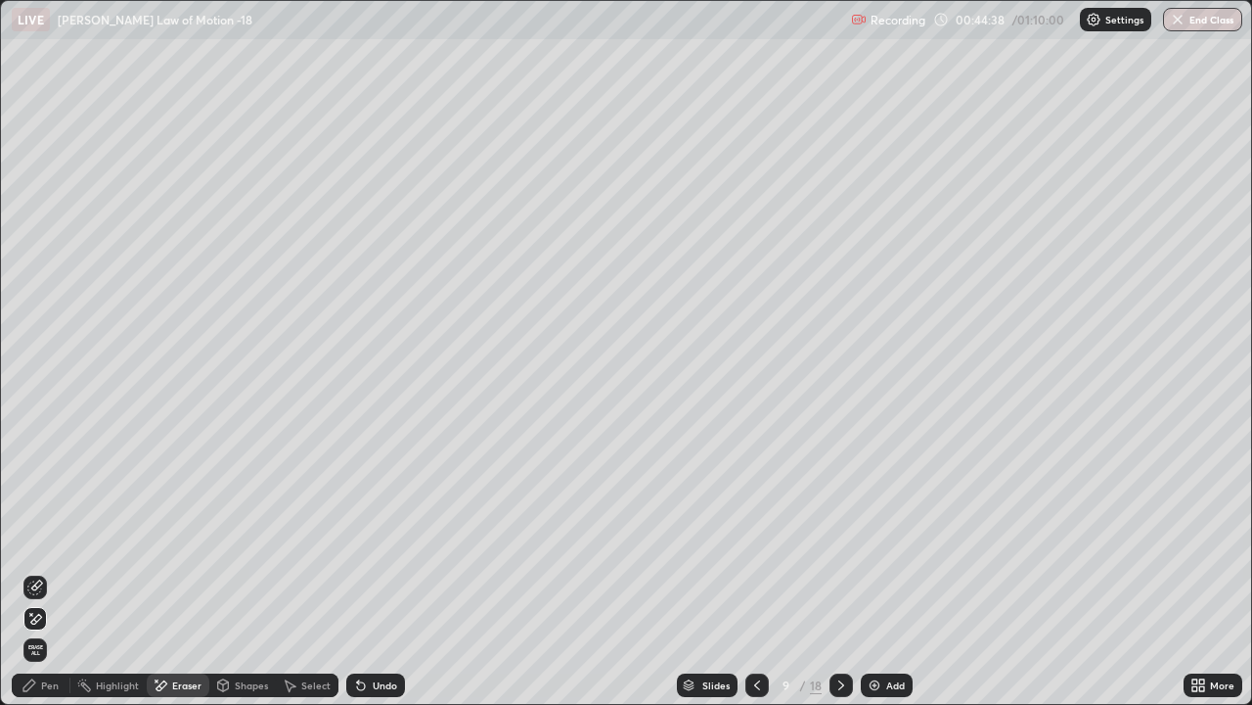
click at [56, 538] on div "Pen" at bounding box center [50, 685] width 18 height 10
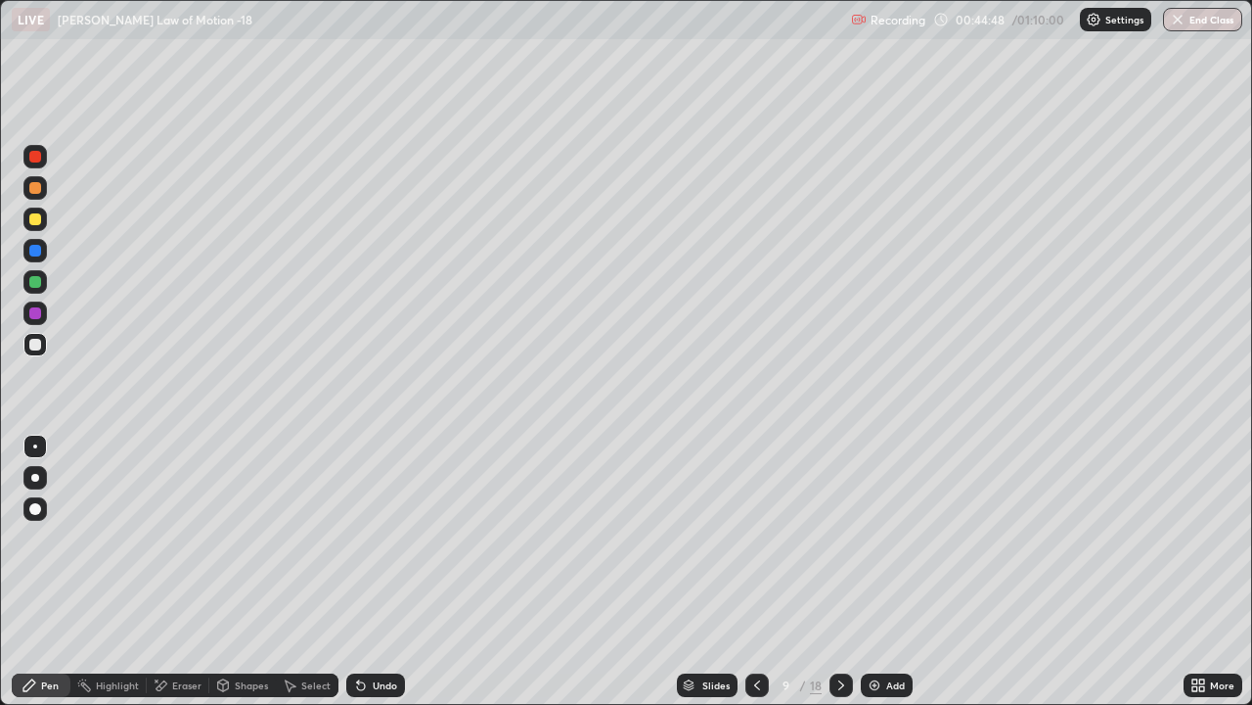
click at [182, 538] on div "Eraser" at bounding box center [186, 685] width 29 height 10
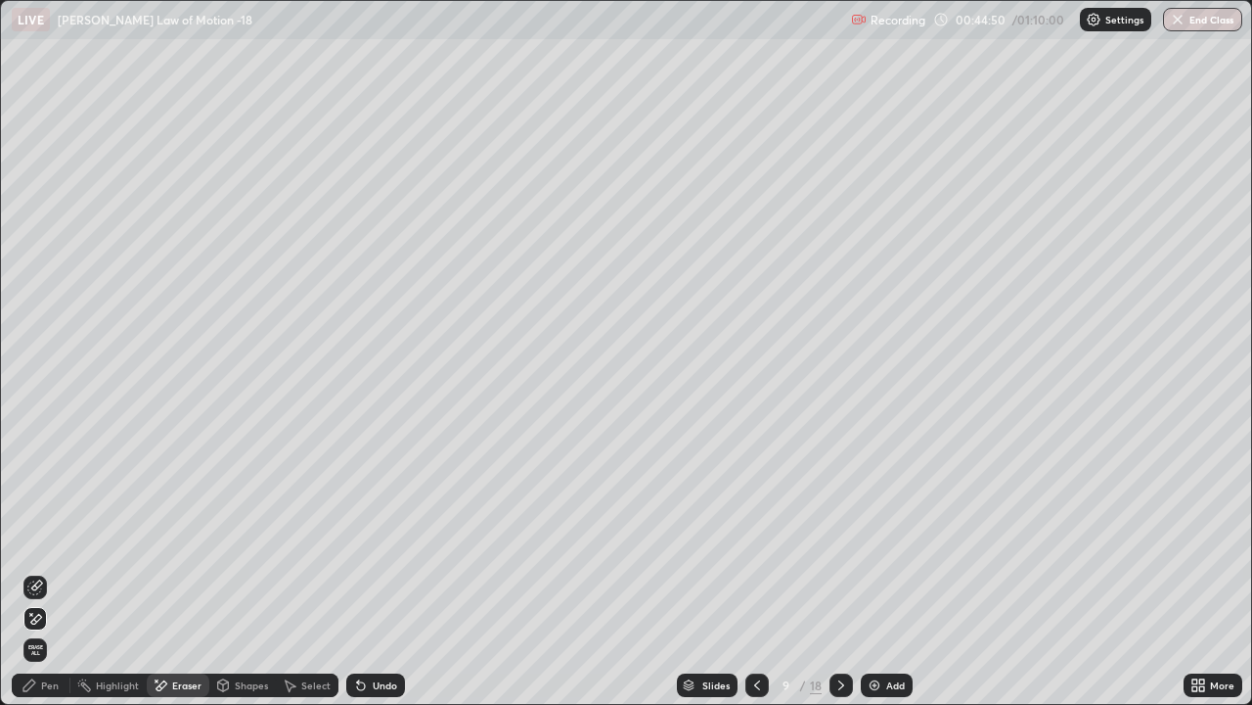
click at [37, 538] on div "Pen" at bounding box center [41, 684] width 59 height 23
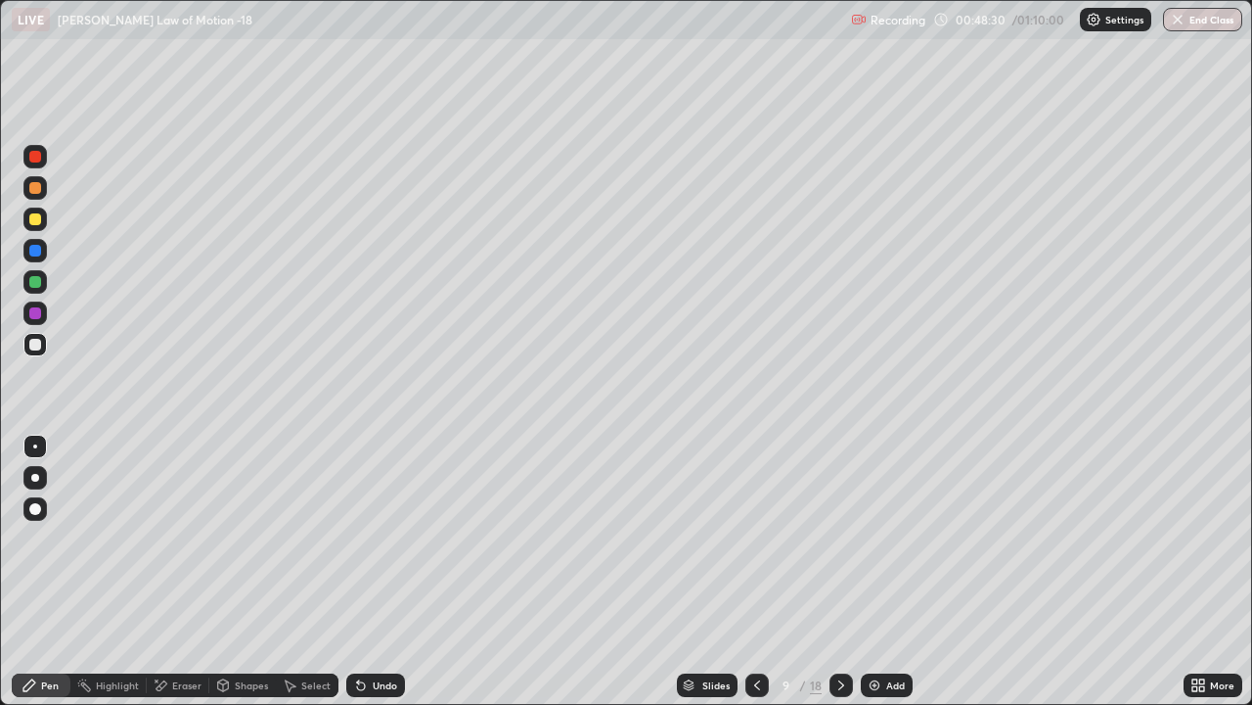
click at [840, 538] on icon at bounding box center [842, 685] width 16 height 16
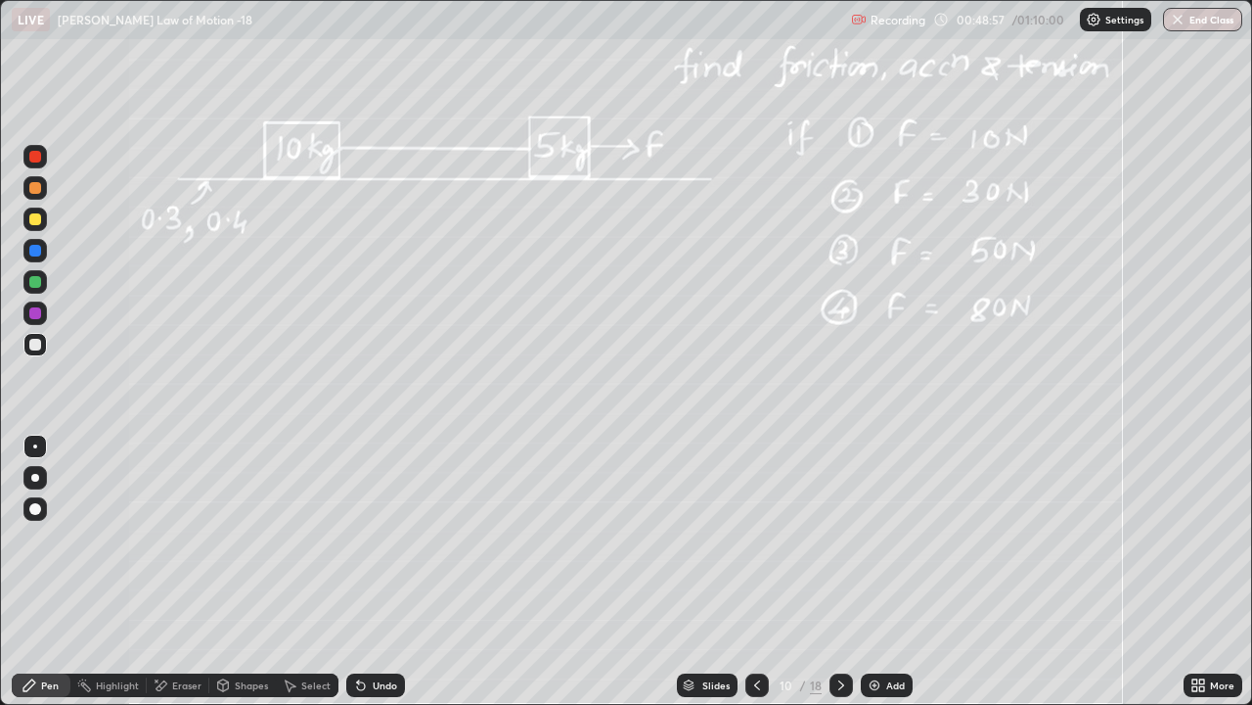
click at [35, 283] on div at bounding box center [35, 282] width 12 height 12
click at [35, 315] on div at bounding box center [35, 313] width 12 height 12
click at [32, 343] on div at bounding box center [35, 345] width 12 height 12
click at [363, 538] on icon at bounding box center [361, 685] width 16 height 16
click at [365, 538] on icon at bounding box center [361, 685] width 16 height 16
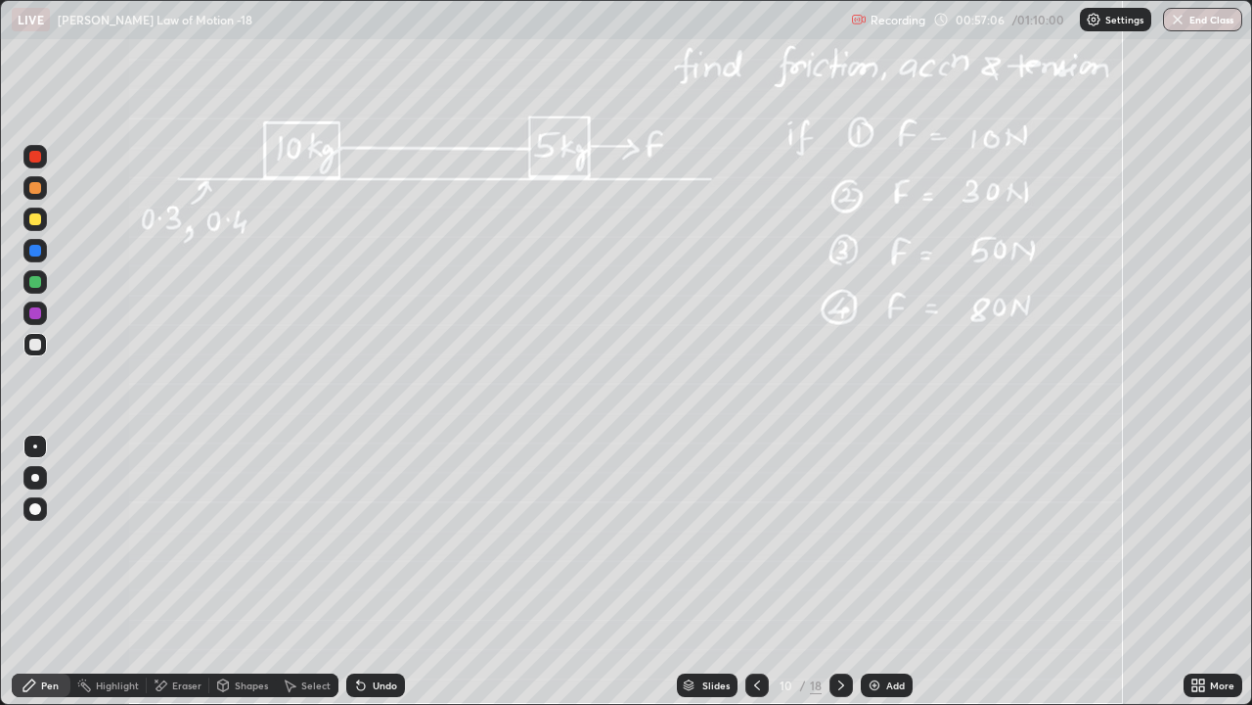
click at [871, 538] on img at bounding box center [875, 685] width 16 height 16
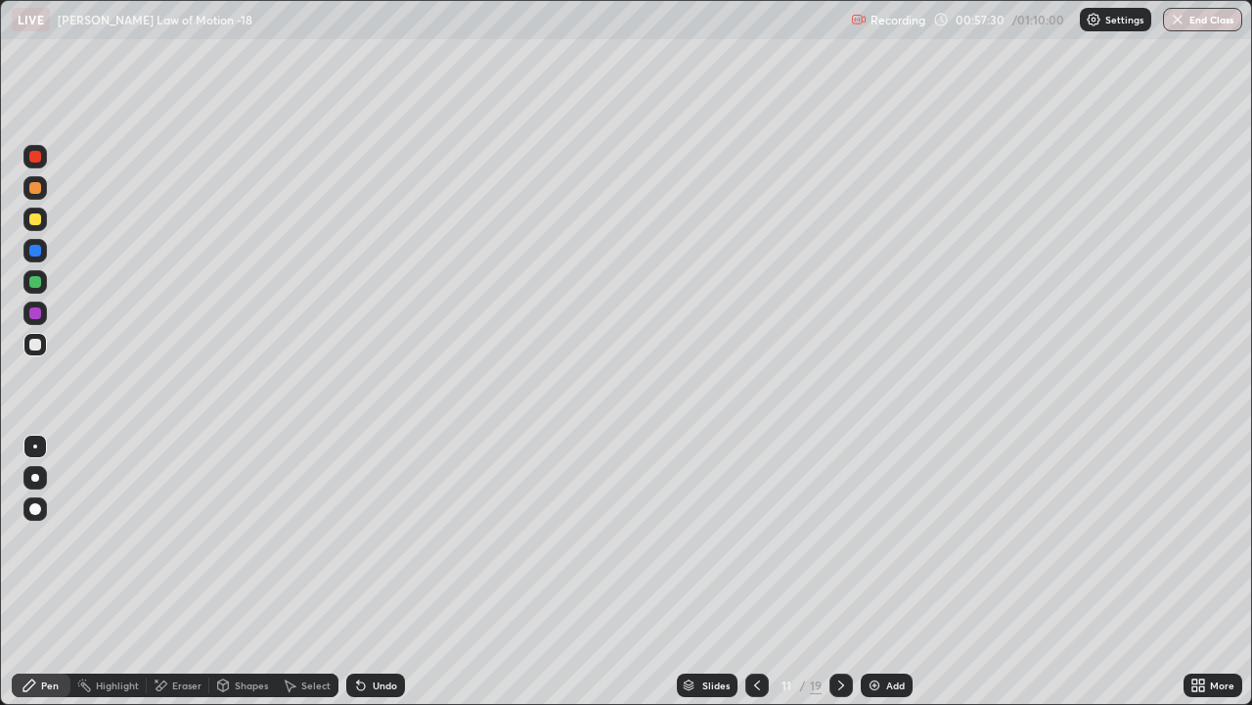
click at [750, 538] on icon at bounding box center [758, 685] width 16 height 16
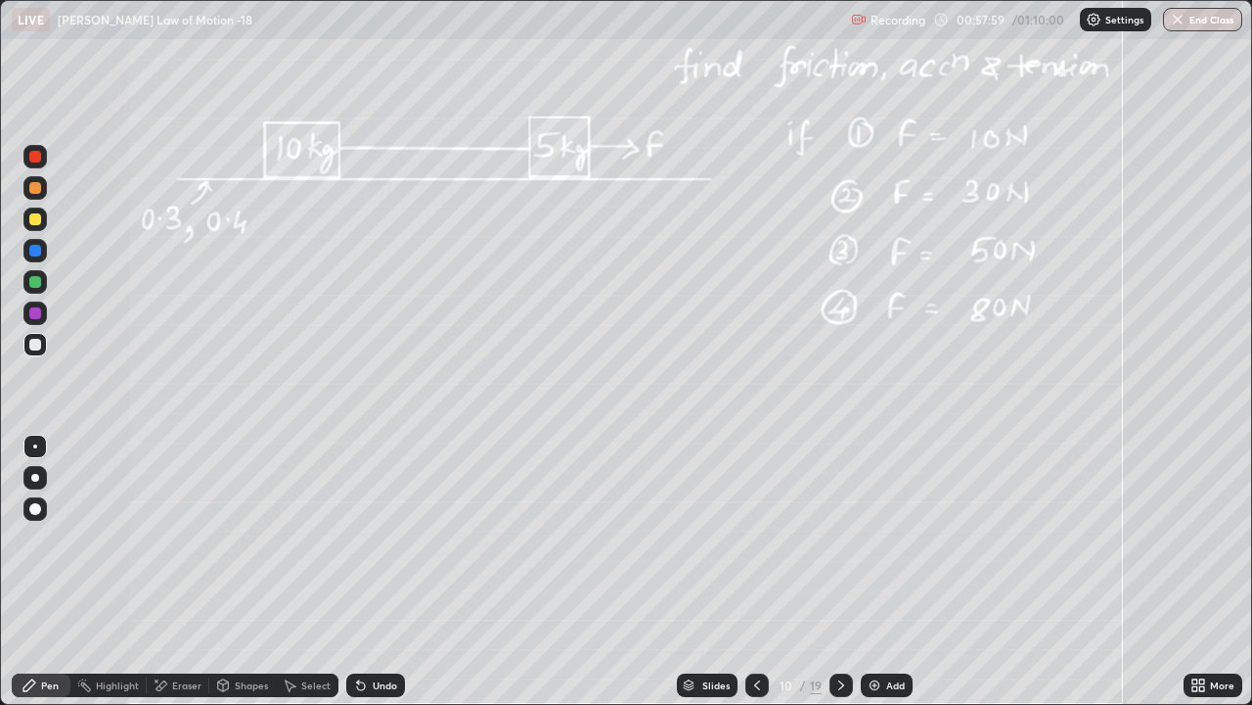
click at [840, 538] on icon at bounding box center [842, 685] width 16 height 16
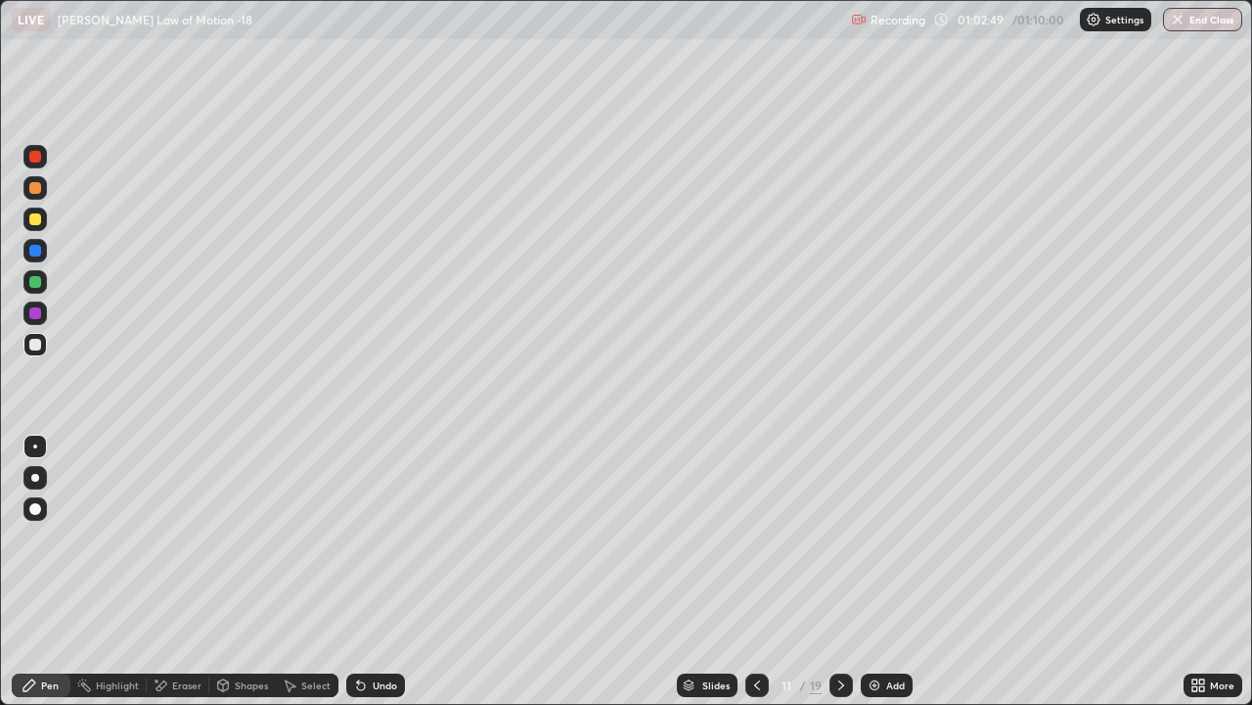
click at [746, 538] on div at bounding box center [757, 684] width 23 height 23
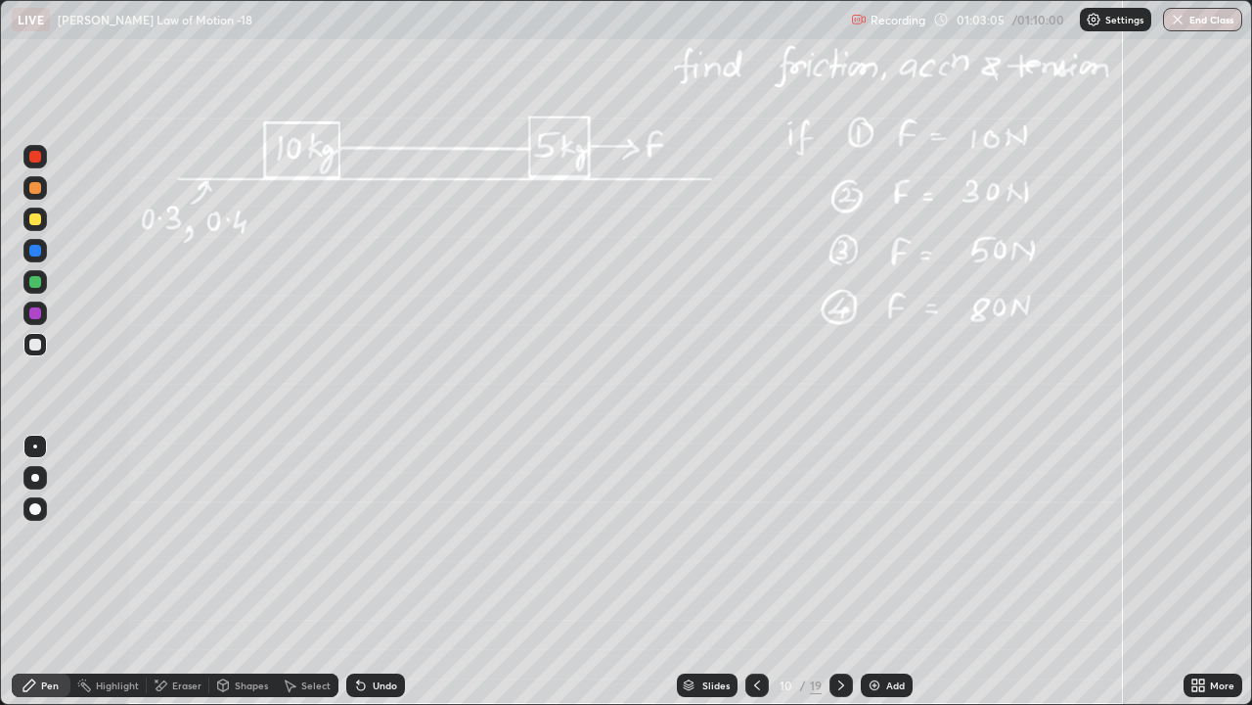
click at [837, 538] on icon at bounding box center [842, 685] width 16 height 16
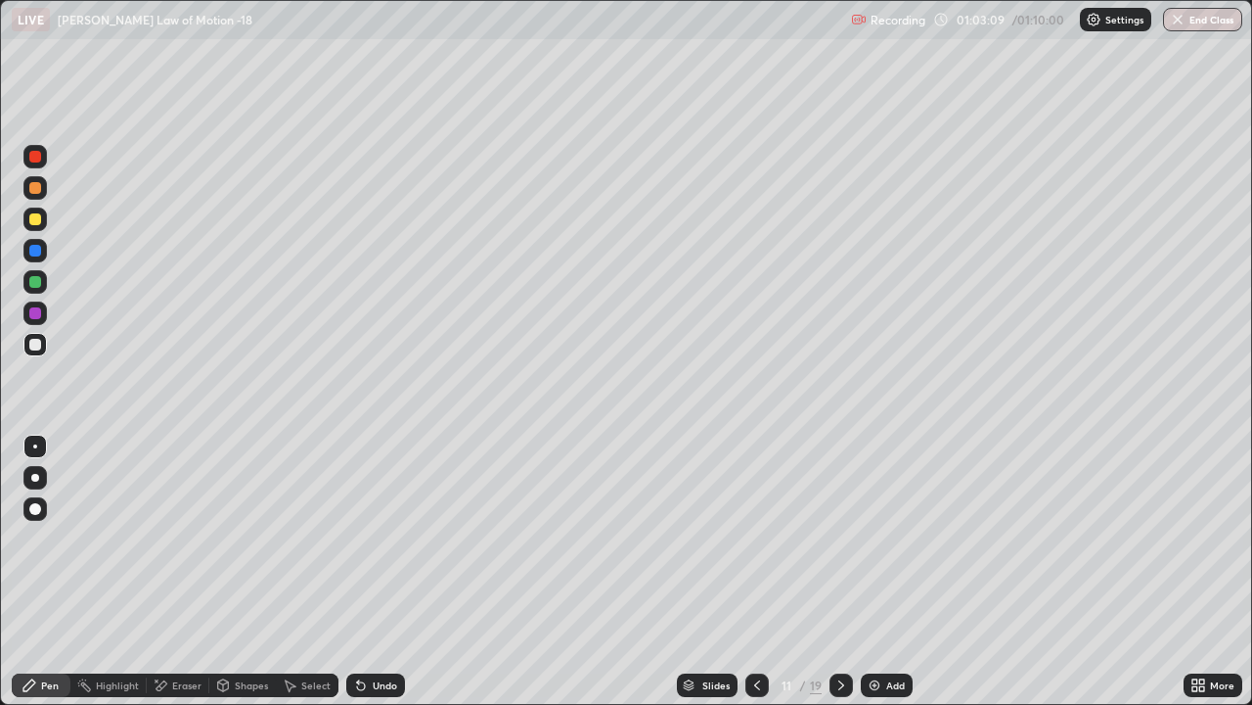
click at [379, 538] on div "Undo" at bounding box center [385, 685] width 24 height 10
click at [376, 538] on div "Undo" at bounding box center [385, 685] width 24 height 10
click at [841, 538] on icon at bounding box center [842, 685] width 16 height 16
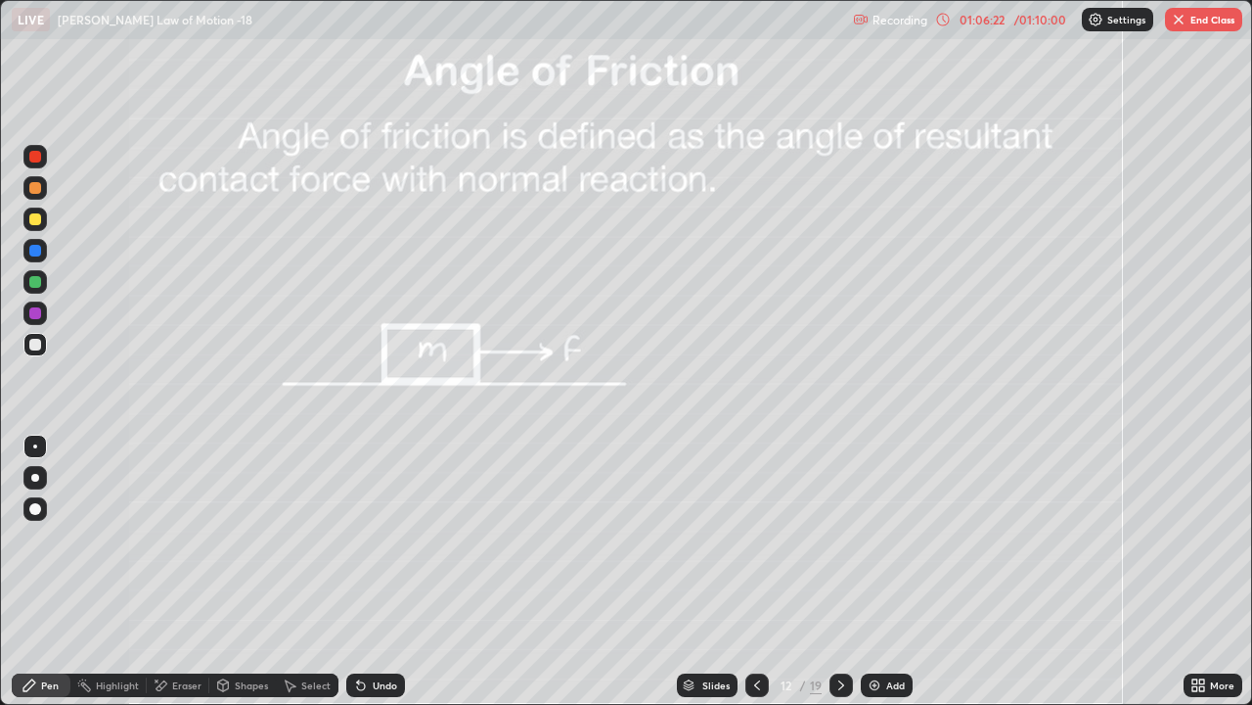
click at [32, 283] on div at bounding box center [35, 282] width 12 height 12
click at [35, 345] on div at bounding box center [35, 345] width 12 height 12
click at [31, 281] on div at bounding box center [35, 282] width 12 height 12
click at [35, 348] on div at bounding box center [35, 345] width 12 height 12
click at [32, 317] on div at bounding box center [35, 313] width 12 height 12
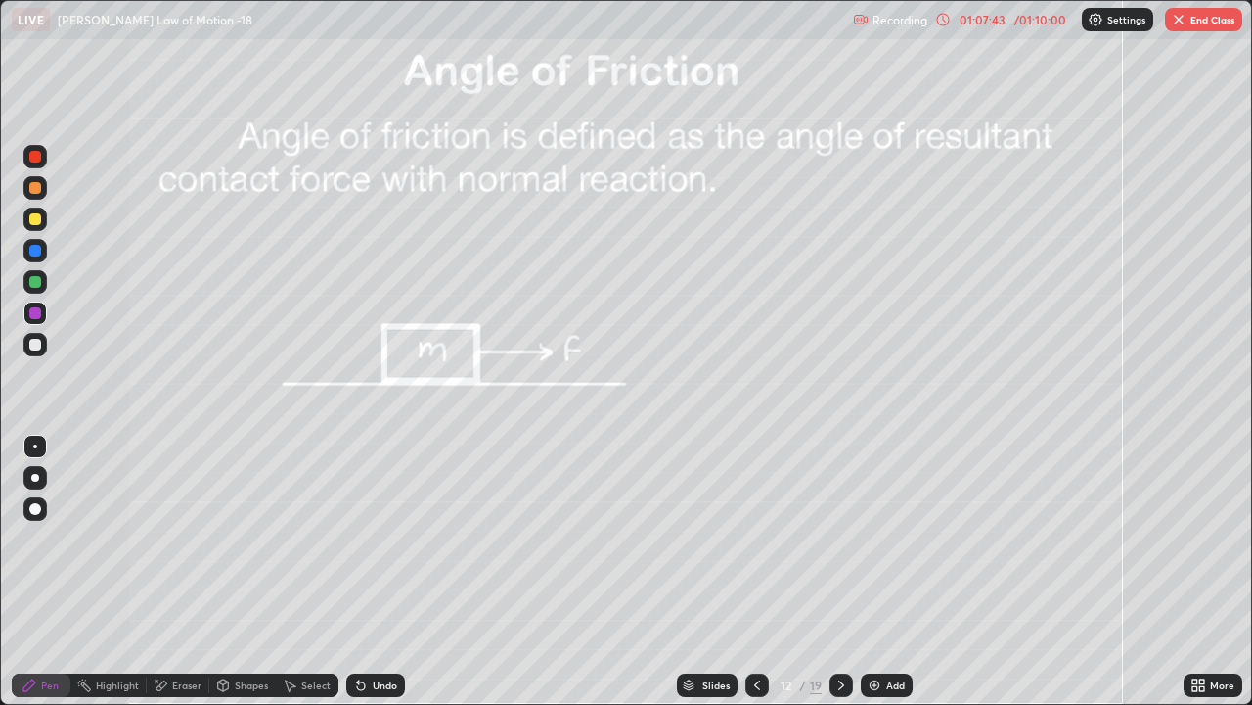
click at [35, 281] on div at bounding box center [35, 282] width 12 height 12
click at [30, 314] on div at bounding box center [35, 313] width 12 height 12
click at [246, 538] on div "Shapes" at bounding box center [251, 685] width 33 height 10
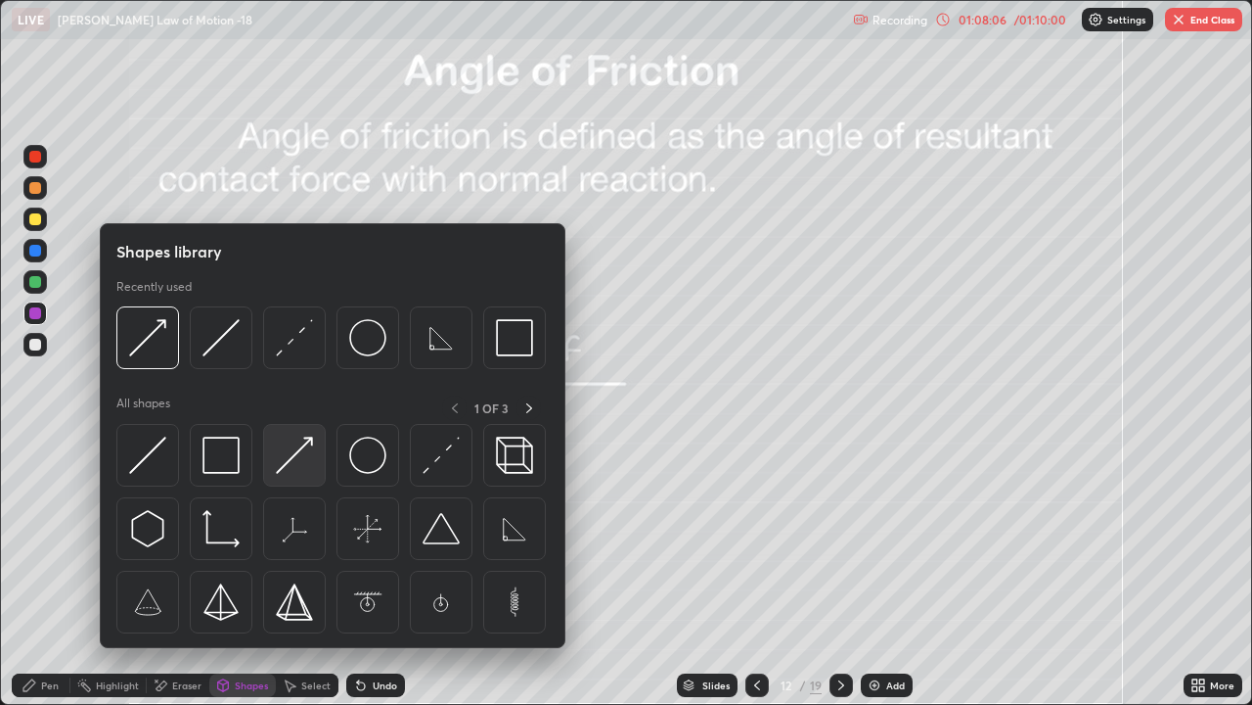
click at [293, 458] on img at bounding box center [294, 454] width 37 height 37
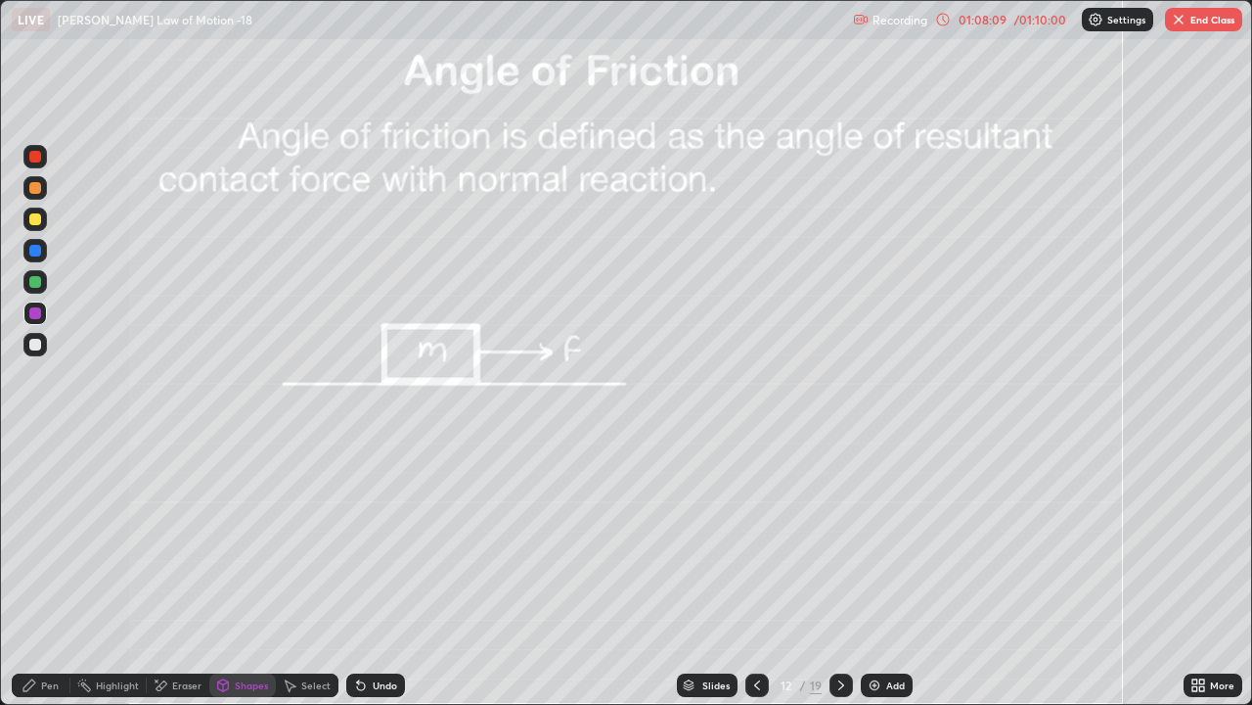
click at [33, 538] on icon at bounding box center [30, 685] width 16 height 16
click at [36, 344] on div at bounding box center [35, 345] width 12 height 12
click at [366, 538] on div "Undo" at bounding box center [375, 684] width 59 height 23
click at [367, 538] on div "Undo" at bounding box center [375, 684] width 59 height 23
click at [39, 311] on div at bounding box center [35, 313] width 12 height 12
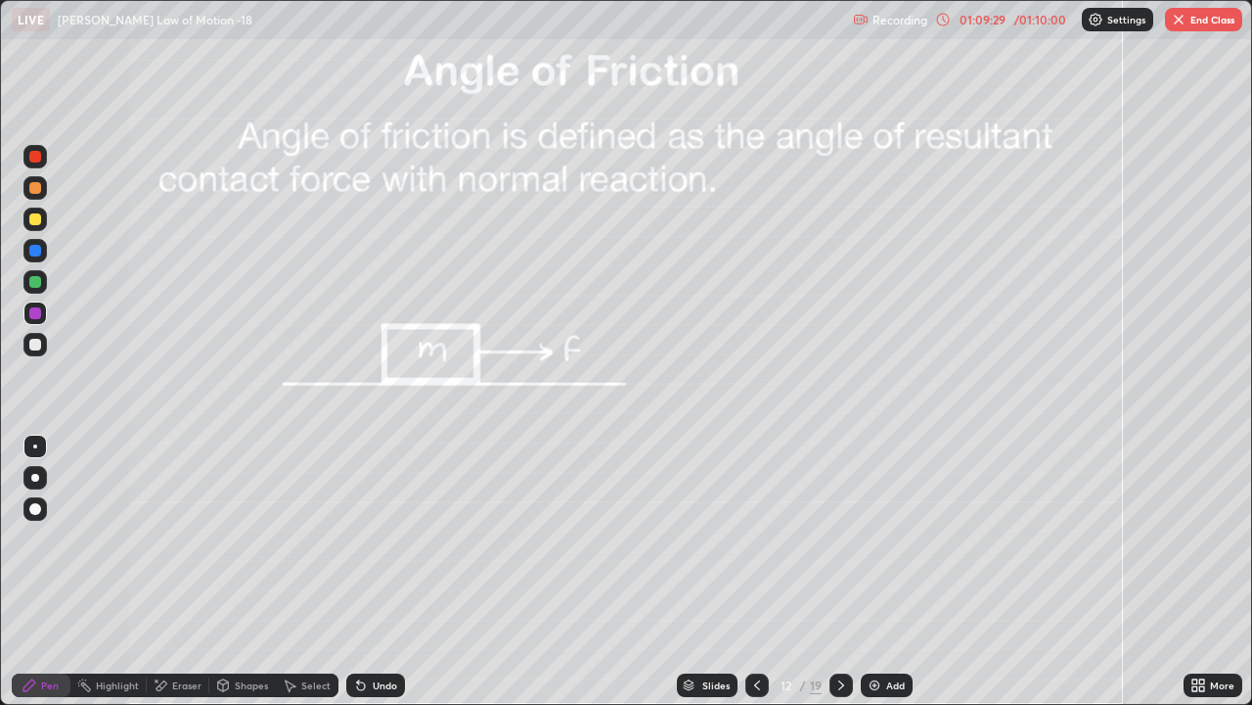
click at [27, 341] on div at bounding box center [34, 344] width 23 height 23
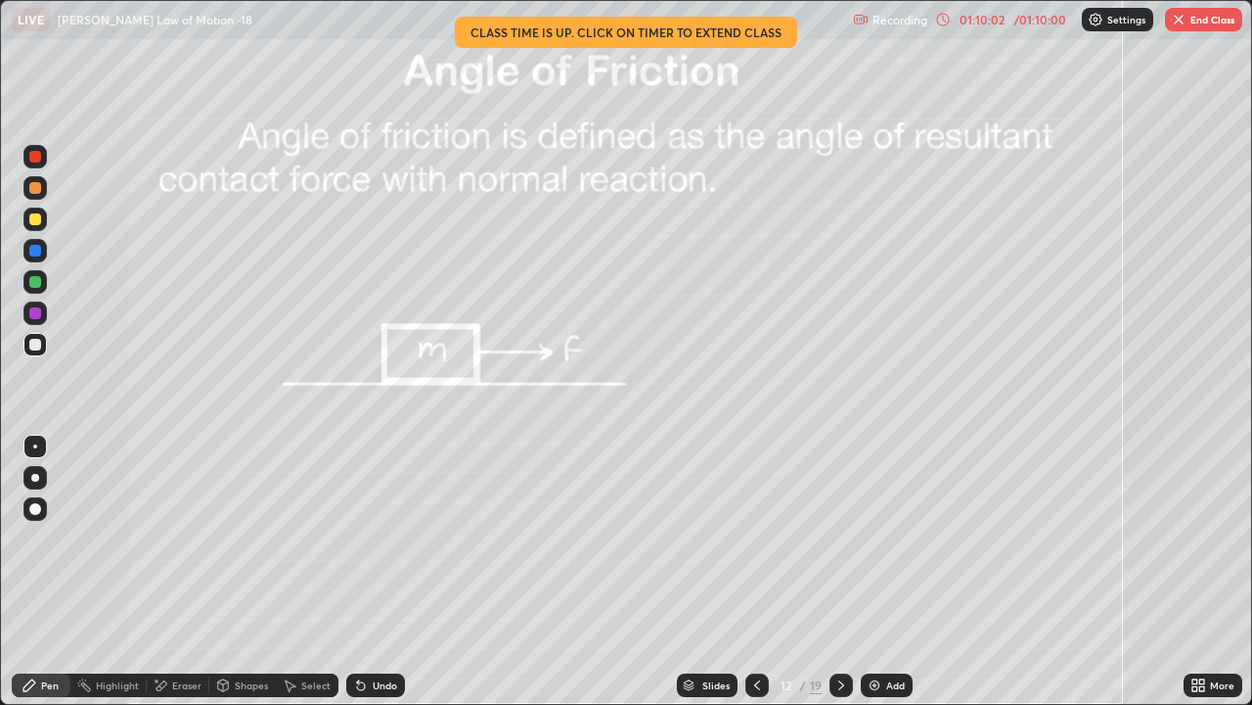
click at [377, 538] on div "Undo" at bounding box center [375, 684] width 59 height 23
click at [35, 283] on div at bounding box center [35, 282] width 12 height 12
click at [1199, 22] on button "End Class" at bounding box center [1203, 19] width 77 height 23
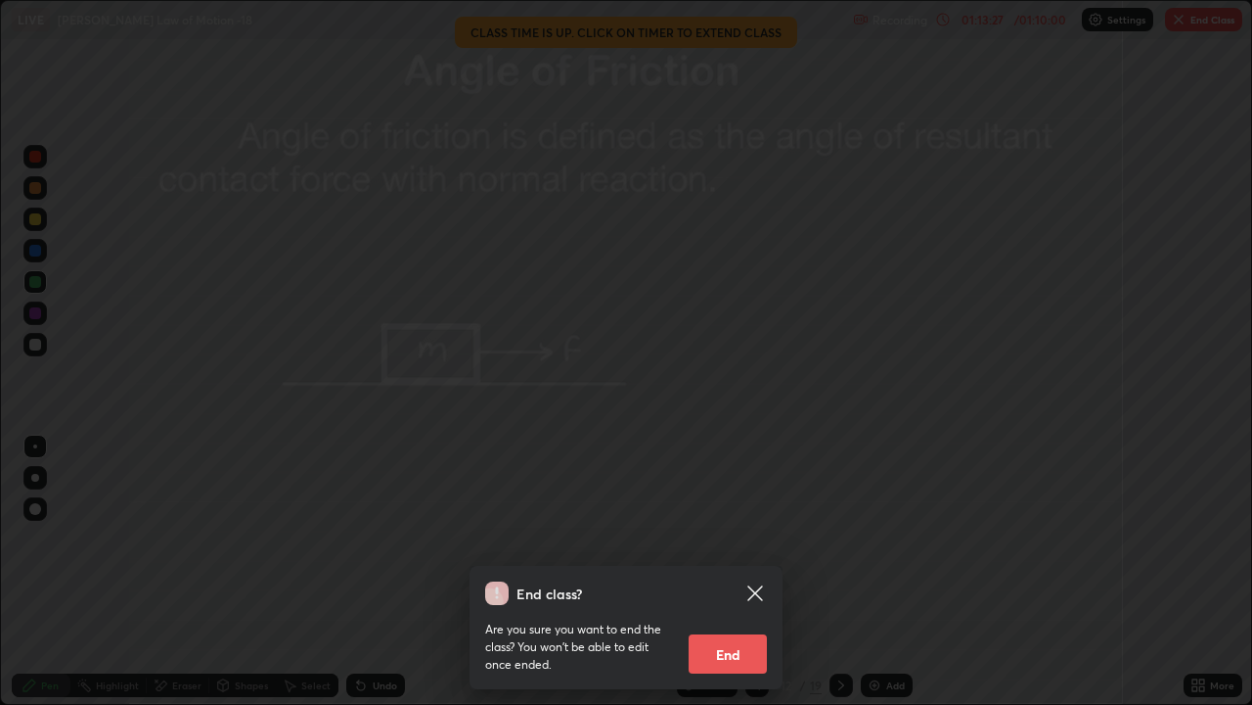
click at [754, 538] on button "End" at bounding box center [728, 653] width 78 height 39
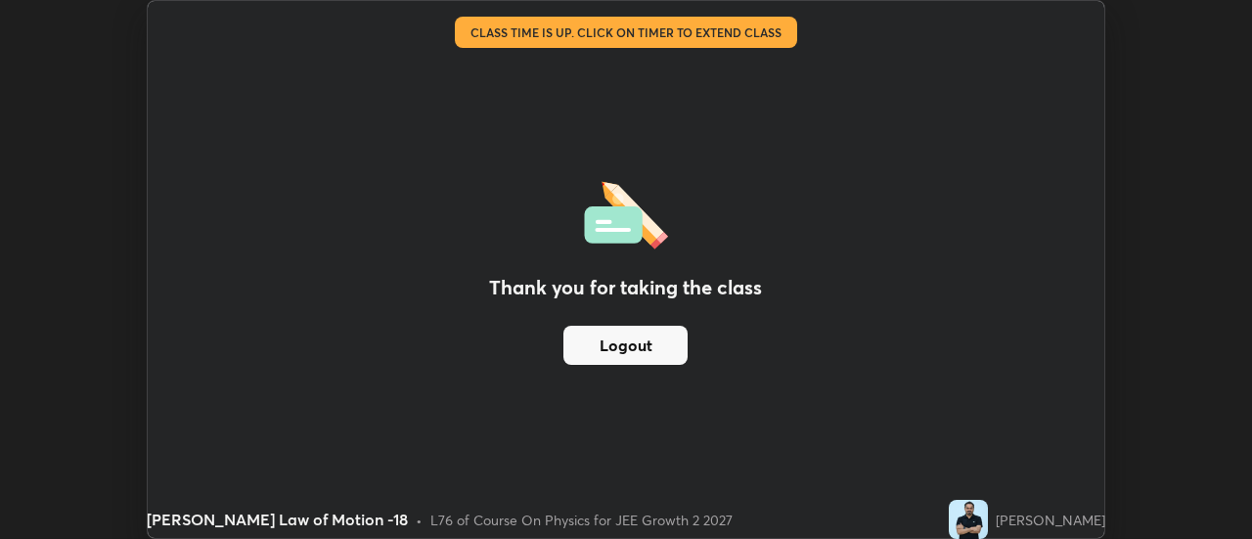
scroll to position [97309, 96595]
